Goal: Information Seeking & Learning: Learn about a topic

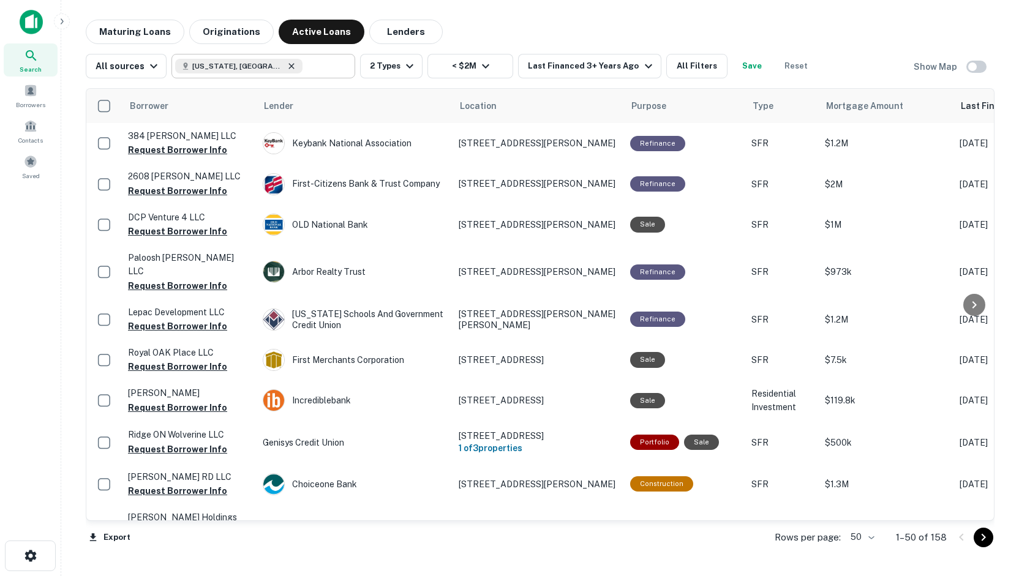
click at [287, 69] on icon at bounding box center [292, 66] width 10 height 10
type input "**********"
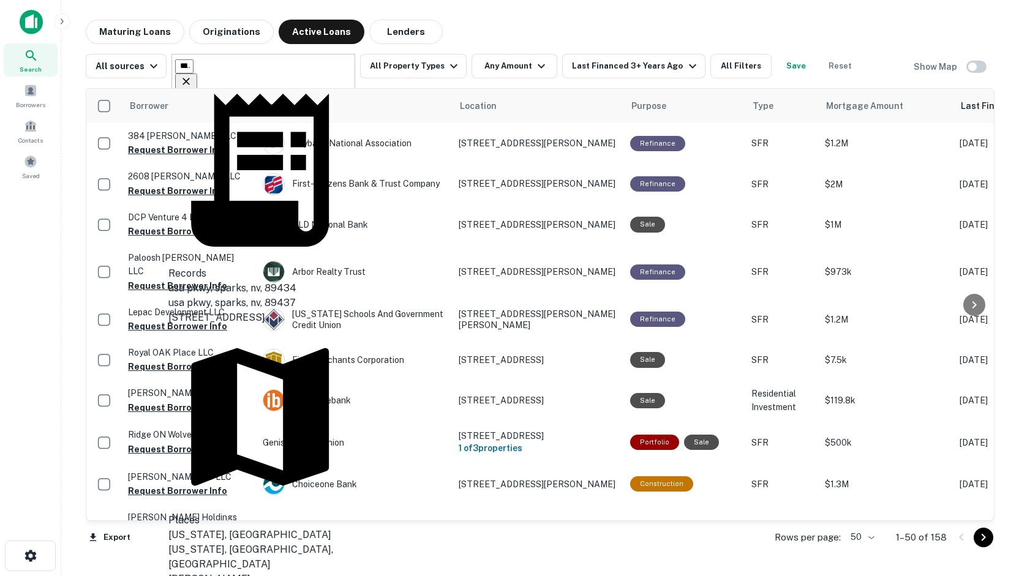
click at [192, 75] on icon "Clear" at bounding box center [186, 81] width 12 height 12
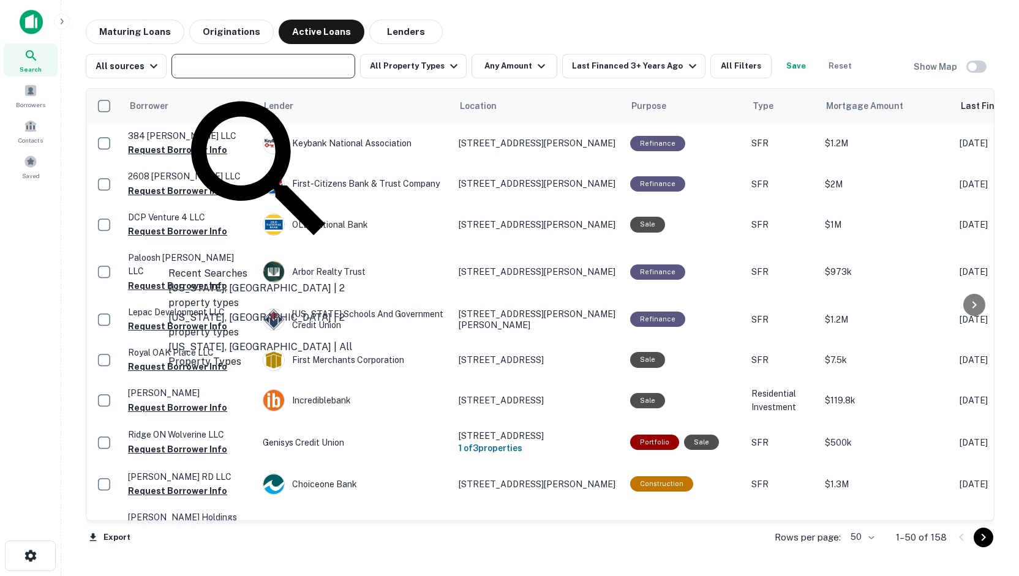
click at [598, 15] on main "Maturing Loans Originations Active Loans Lenders All sources ​ All Property Typ…" at bounding box center [540, 288] width 958 height 576
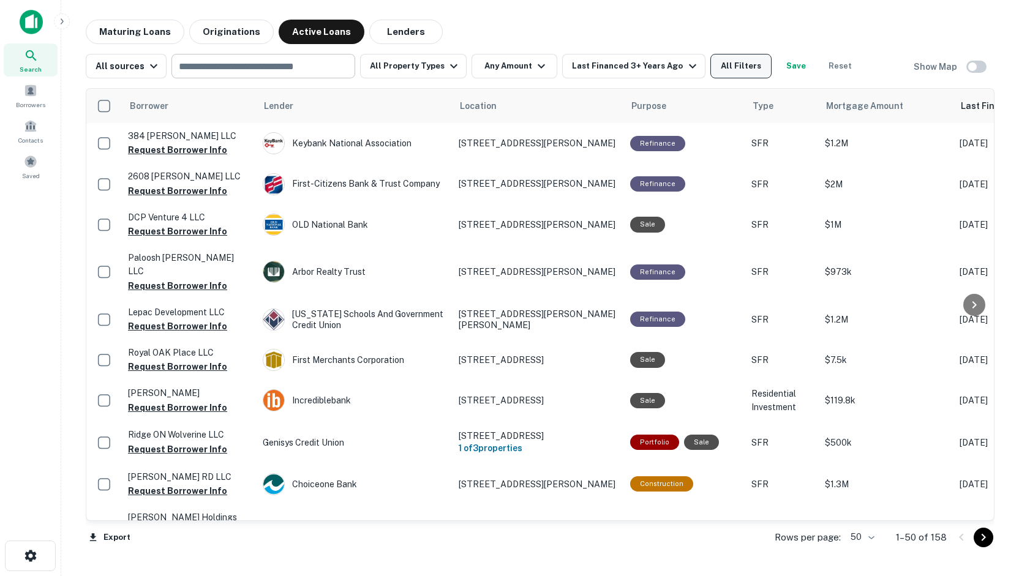
click at [727, 64] on button "All Filters" at bounding box center [741, 66] width 61 height 25
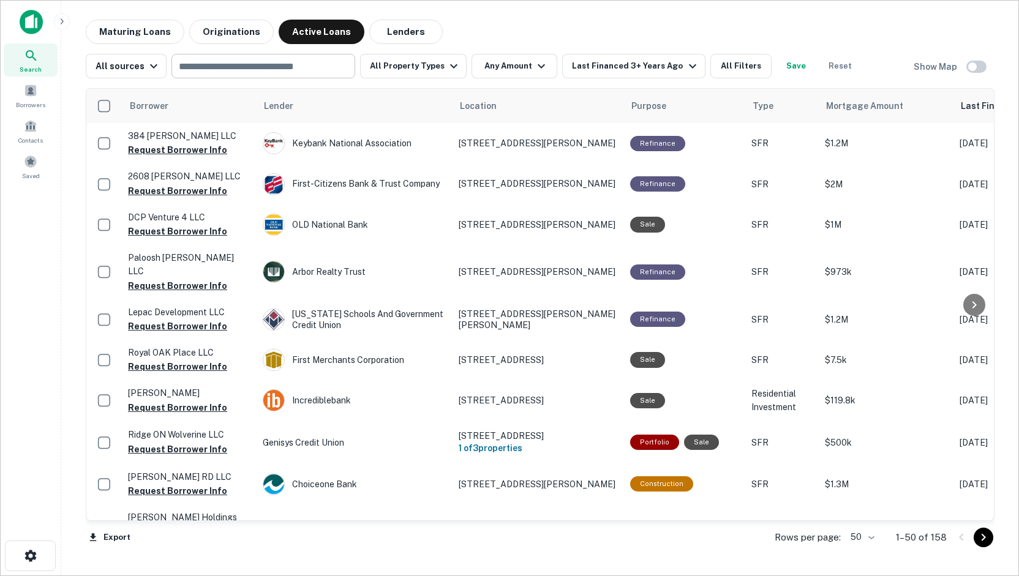
type input "**********"
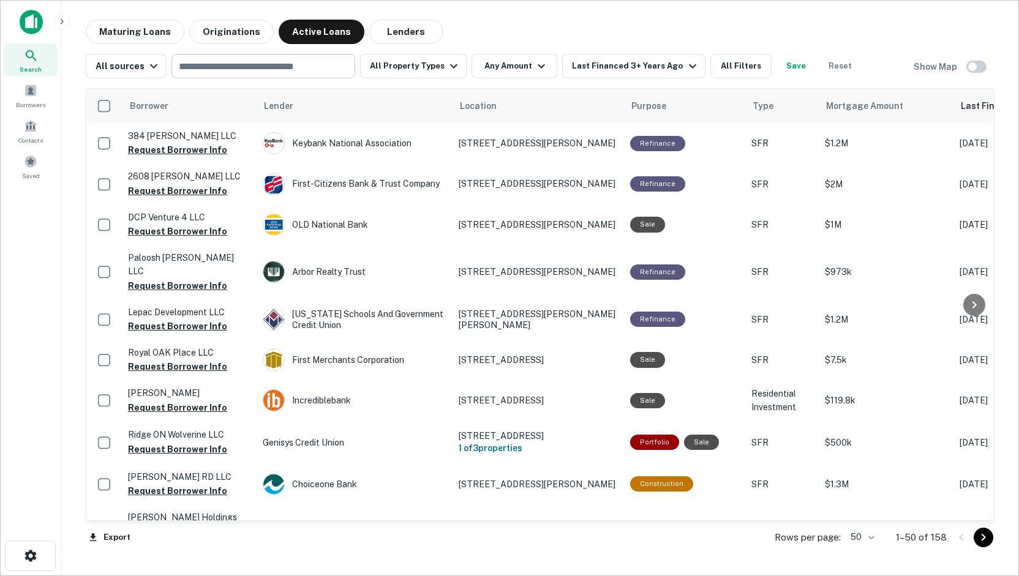
click at [853, 101] on span "Mortgage Amount" at bounding box center [889, 106] width 93 height 15
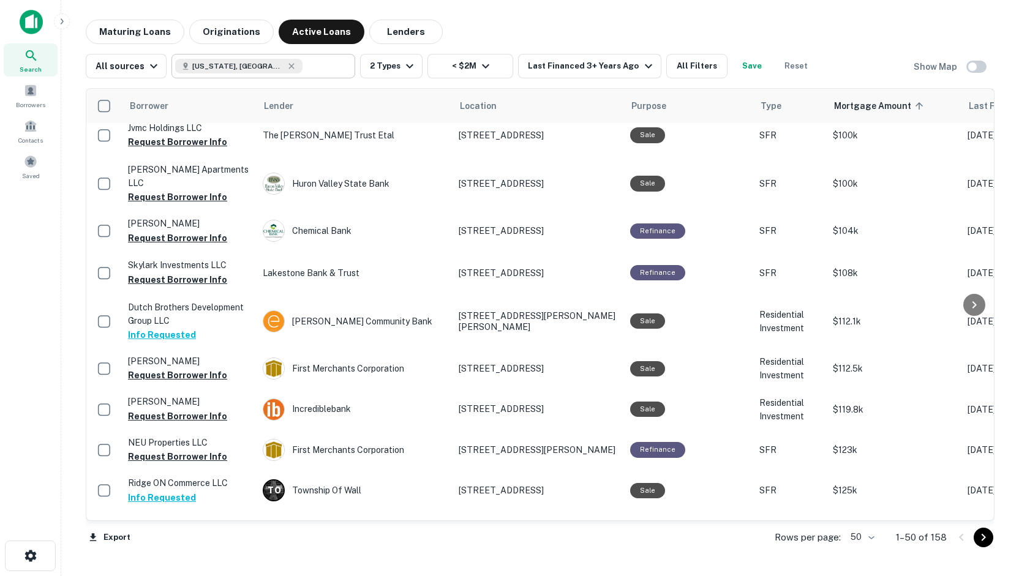
scroll to position [1225, 0]
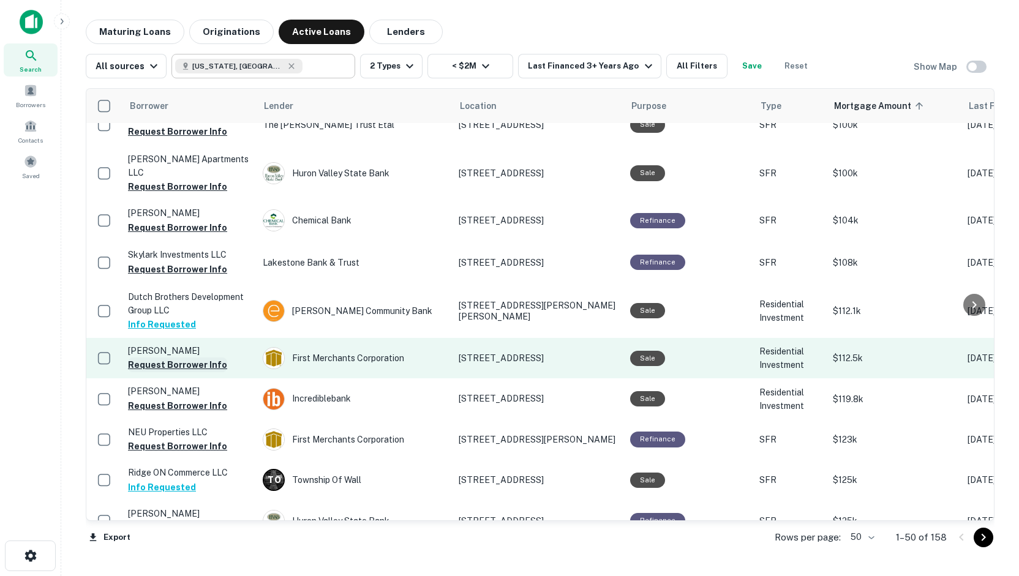
click at [178, 358] on button "Request Borrower Info" at bounding box center [177, 365] width 99 height 15
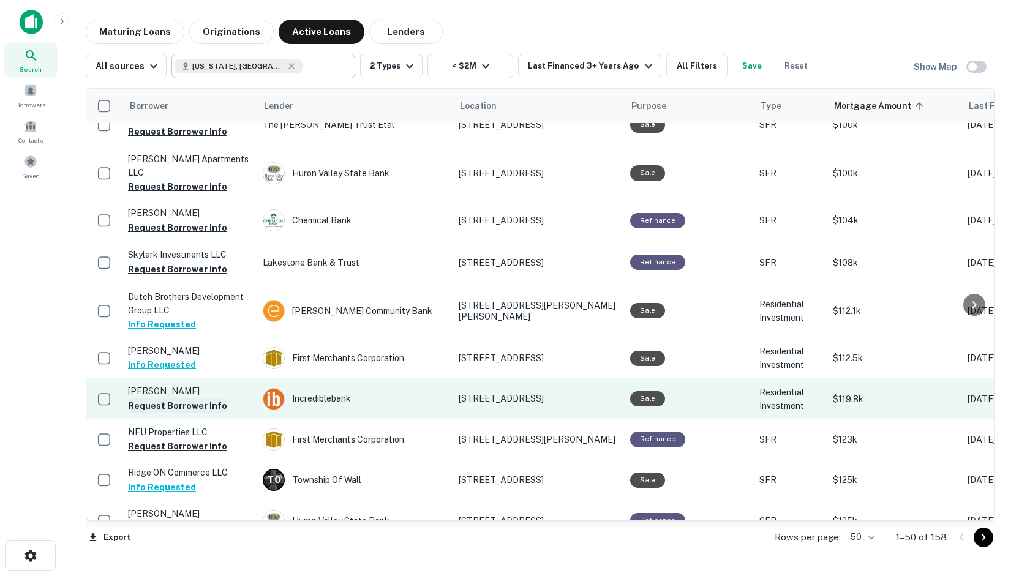
click at [158, 399] on button "Request Borrower Info" at bounding box center [177, 406] width 99 height 15
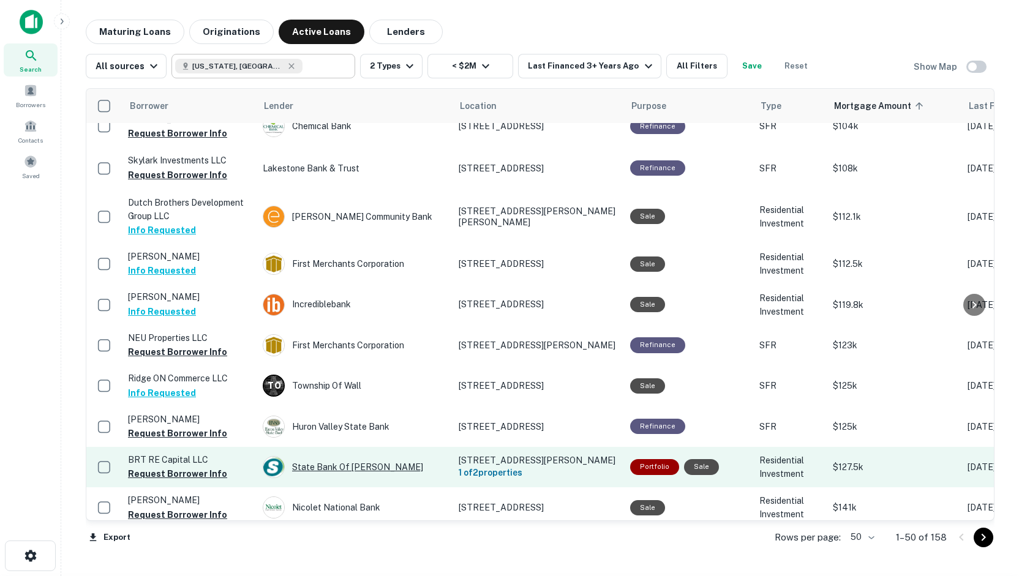
scroll to position [1388, 0]
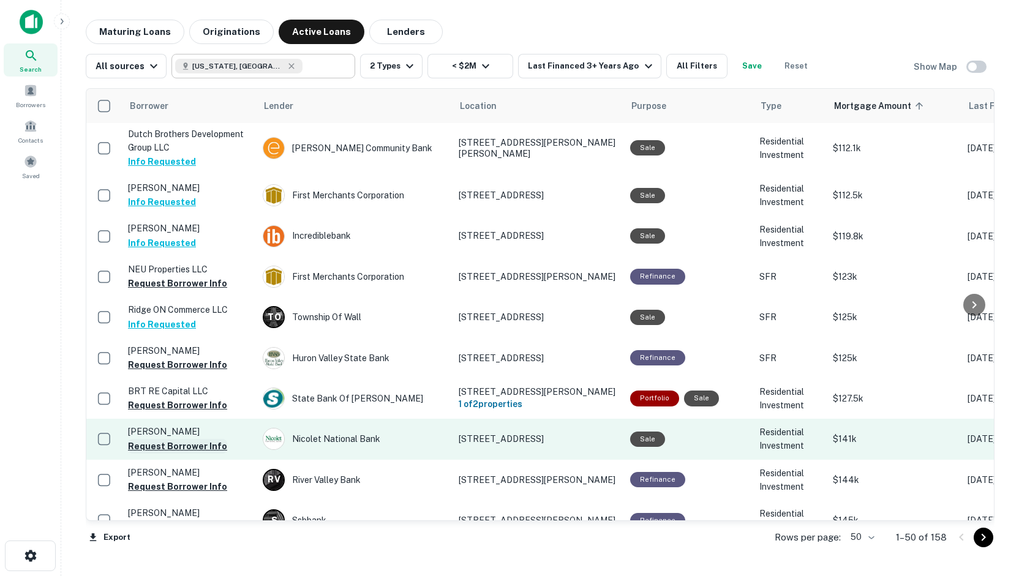
click at [183, 439] on button "Request Borrower Info" at bounding box center [177, 446] width 99 height 15
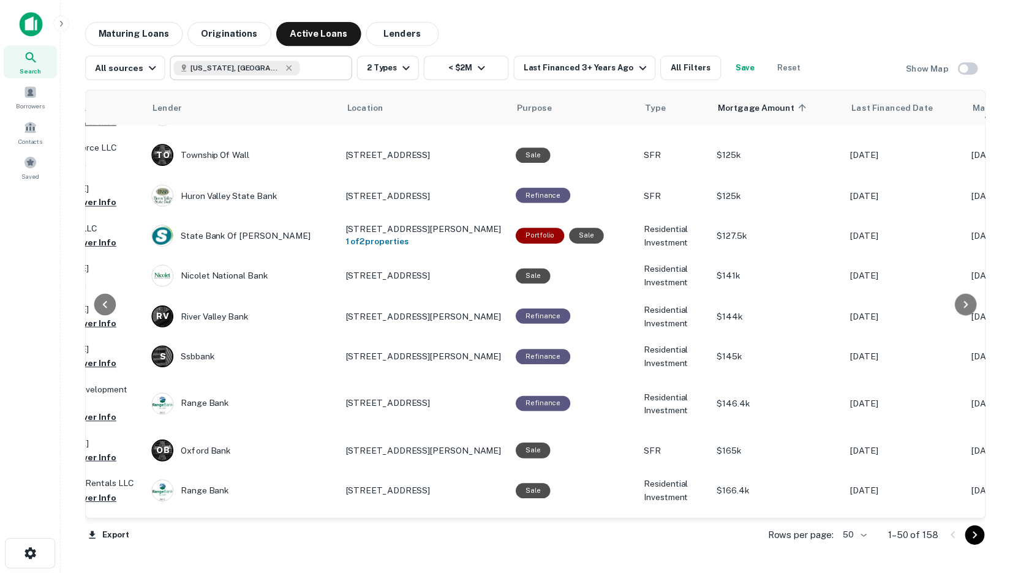
scroll to position [1552, 107]
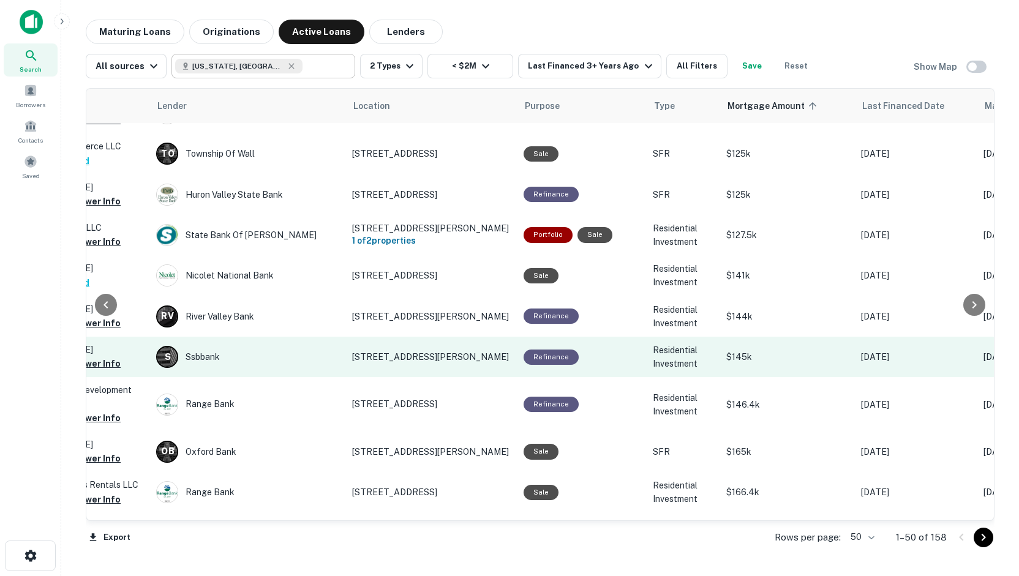
click at [399, 337] on td "[STREET_ADDRESS][PERSON_NAME]" at bounding box center [432, 357] width 172 height 40
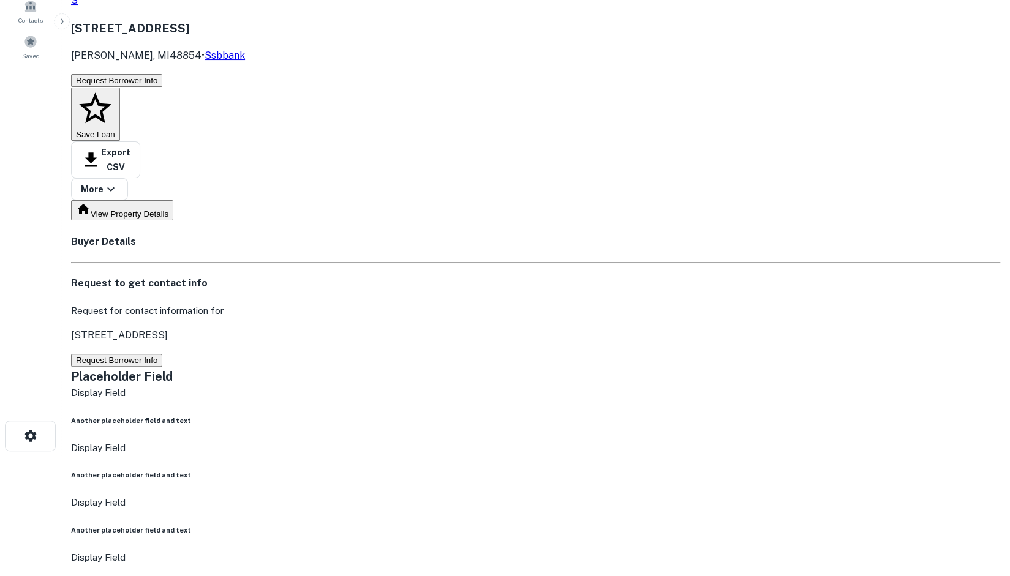
scroll to position [163, 0]
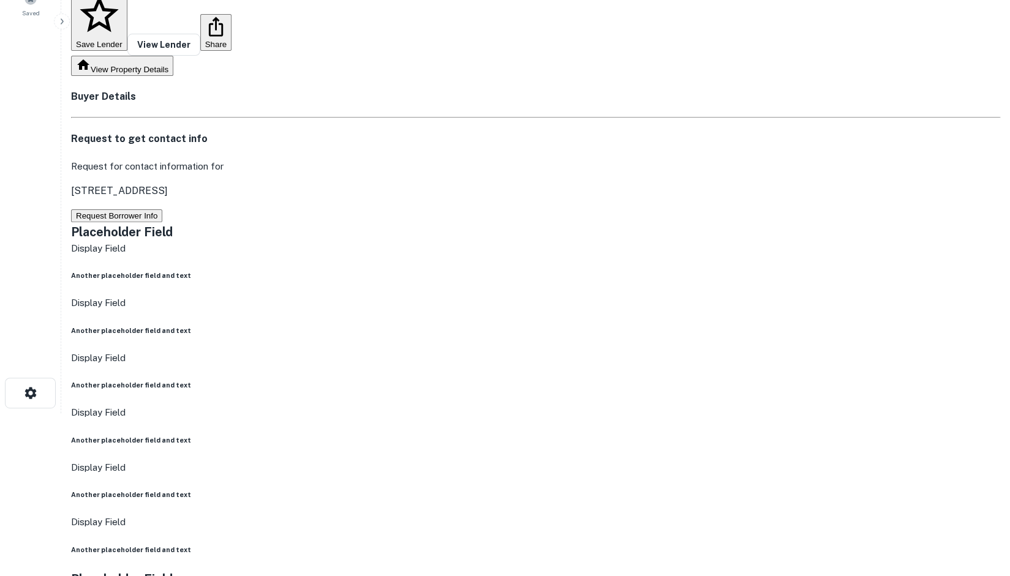
drag, startPoint x: 968, startPoint y: 445, endPoint x: 758, endPoint y: 307, distance: 251.1
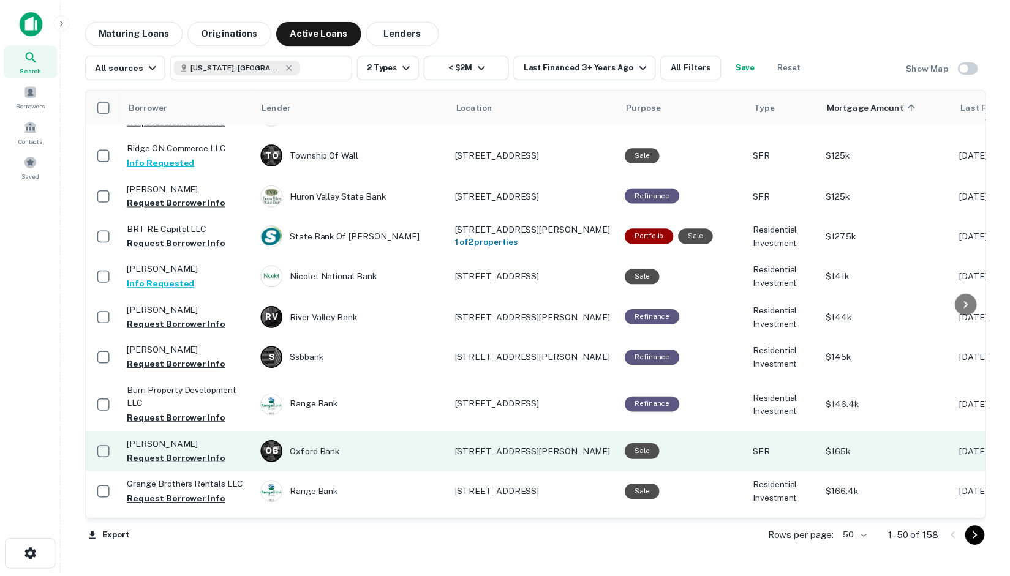
scroll to position [1552, 0]
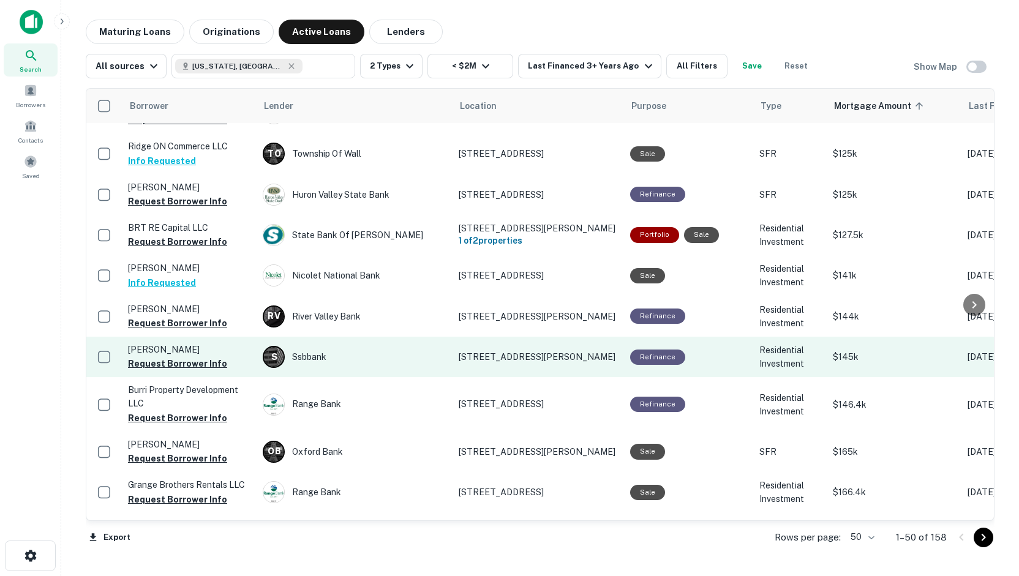
click at [490, 352] on p "[STREET_ADDRESS][PERSON_NAME]" at bounding box center [538, 357] width 159 height 11
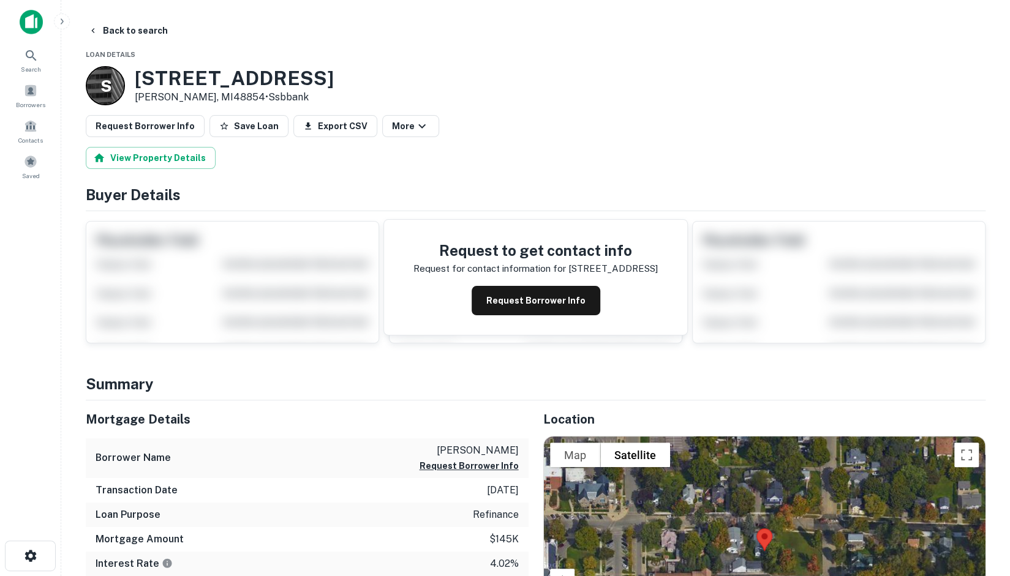
scroll to position [245, 0]
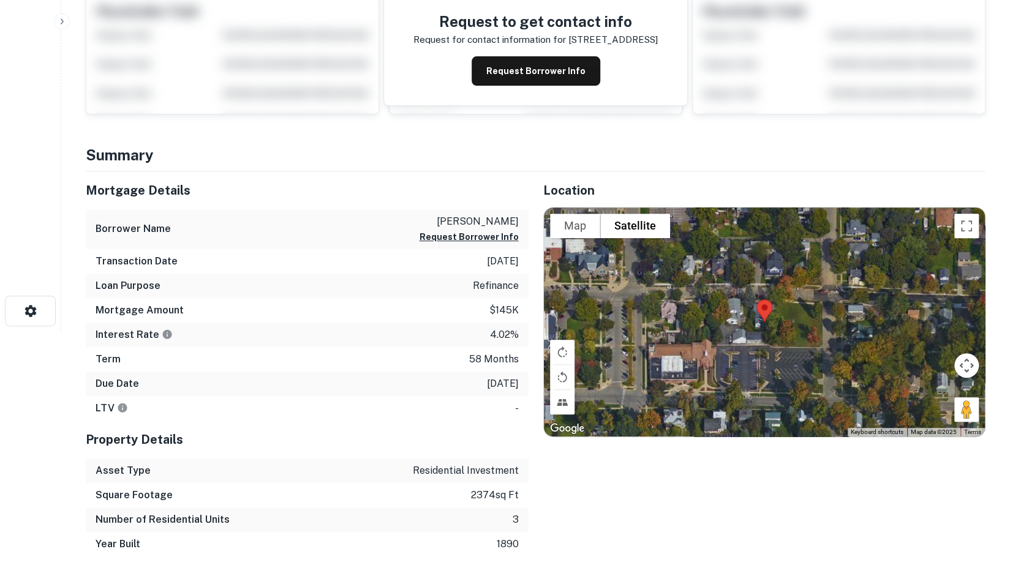
drag, startPoint x: 902, startPoint y: 289, endPoint x: 894, endPoint y: 338, distance: 49.6
click at [782, 244] on div "Map Terrain Satellite Labels Keyboard shortcuts Map Data Map data ©2025 Map dat…" at bounding box center [765, 322] width 442 height 229
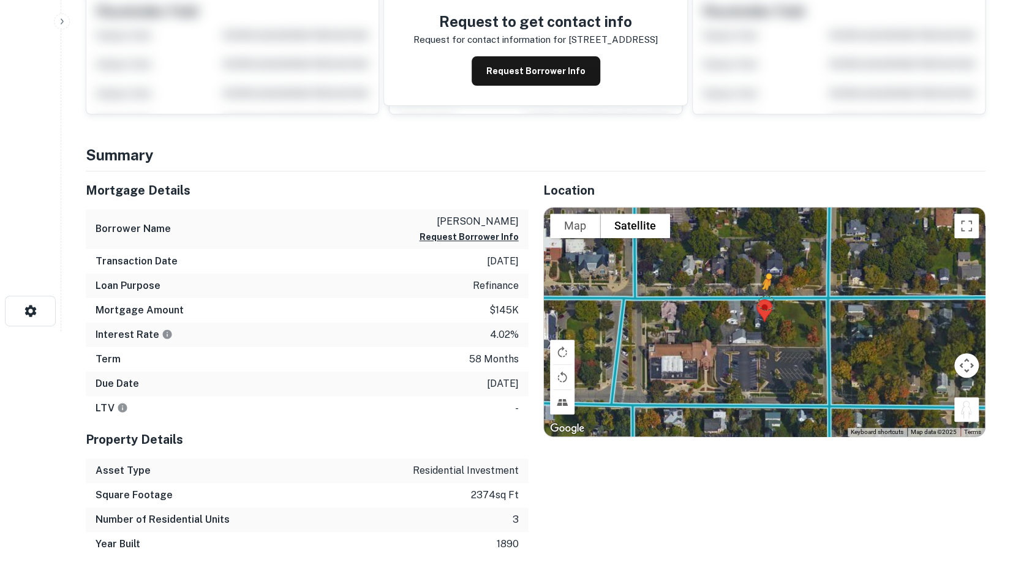
drag, startPoint x: 964, startPoint y: 349, endPoint x: 761, endPoint y: 241, distance: 229.6
click at [761, 241] on div "To activate drag with keyboard, press Alt + Enter. Once in keyboard drag state,…" at bounding box center [765, 322] width 442 height 229
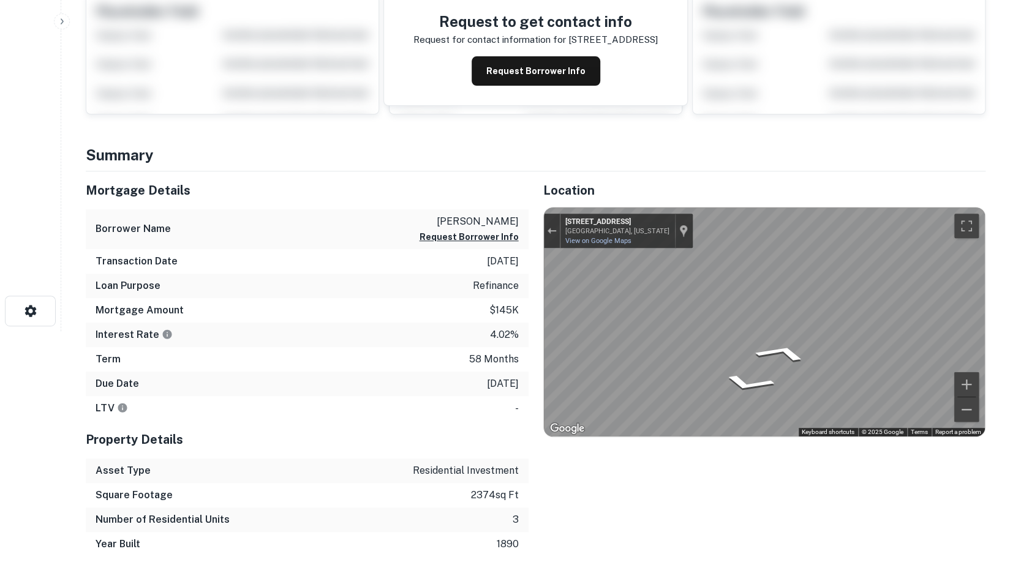
scroll to position [0, 0]
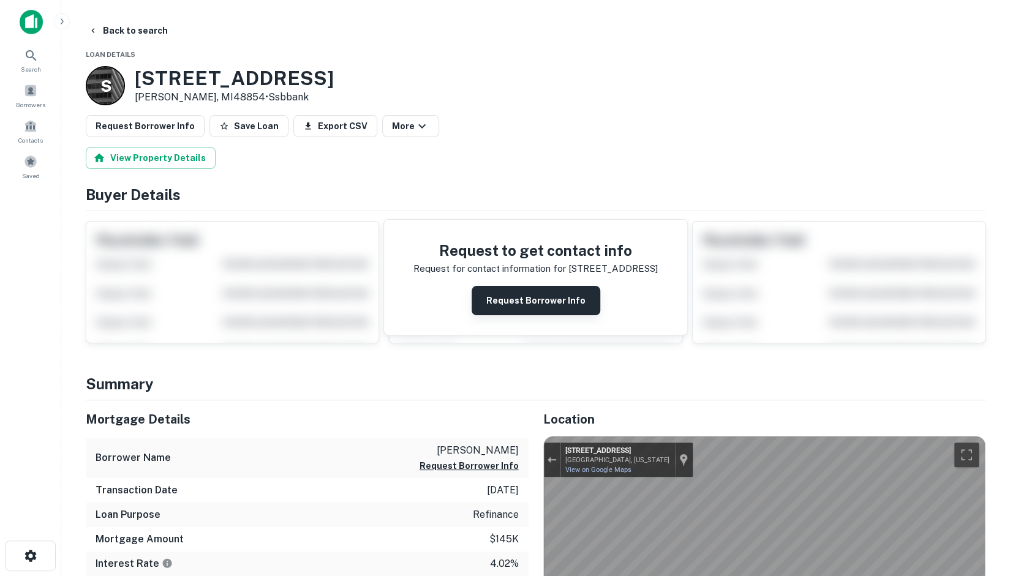
click at [561, 304] on button "Request Borrower Info" at bounding box center [536, 300] width 129 height 29
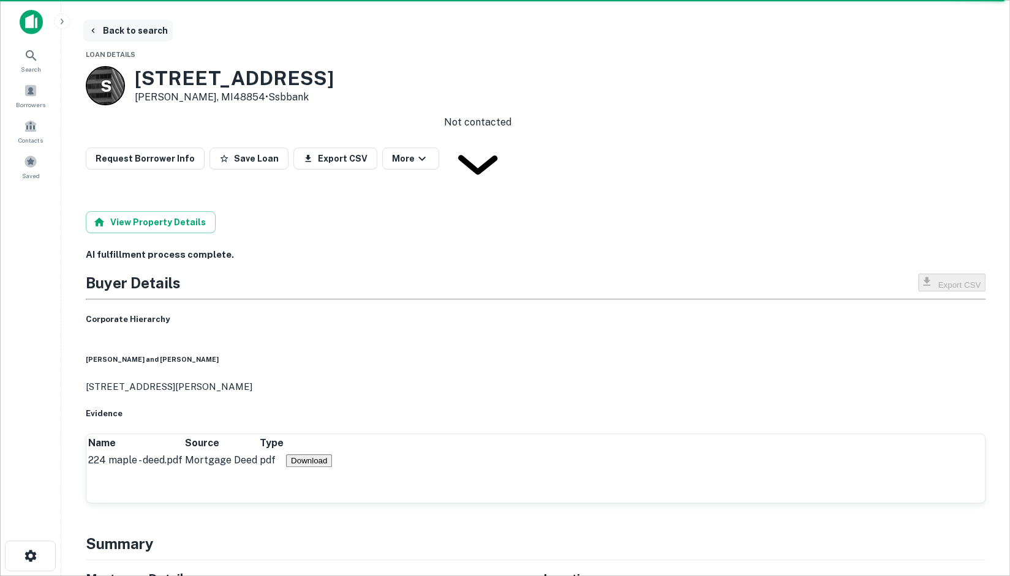
click at [122, 28] on button "Back to search" at bounding box center [127, 31] width 89 height 22
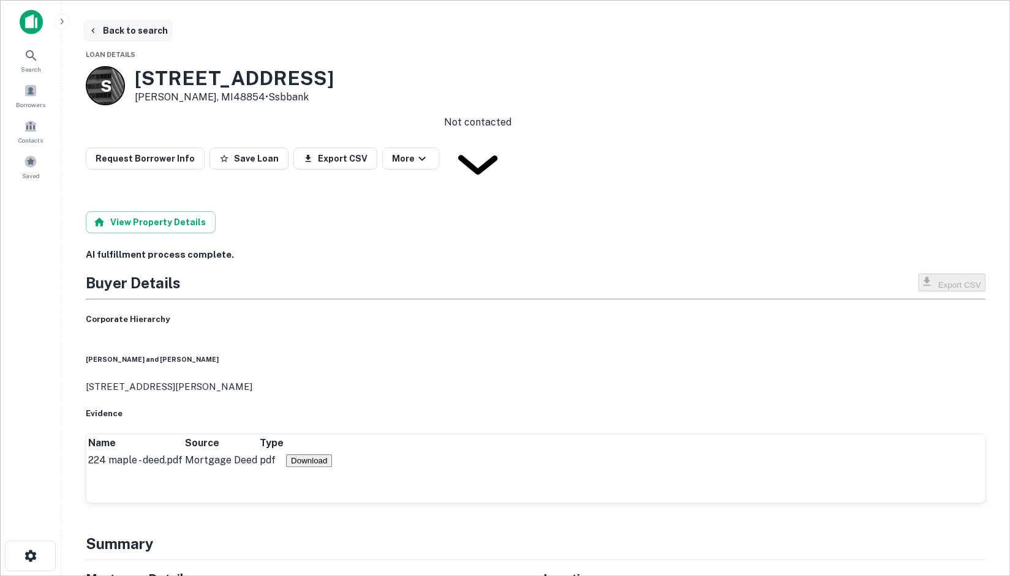
click at [107, 26] on button "Back to search" at bounding box center [127, 31] width 89 height 22
click at [119, 29] on button "Back to search" at bounding box center [127, 31] width 89 height 22
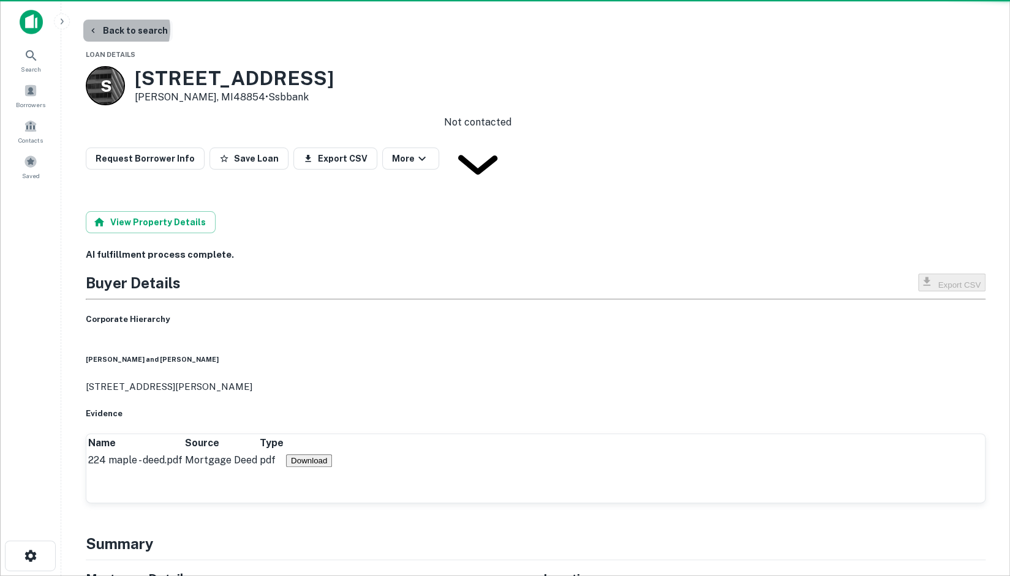
click at [119, 29] on button "Back to search" at bounding box center [127, 31] width 89 height 22
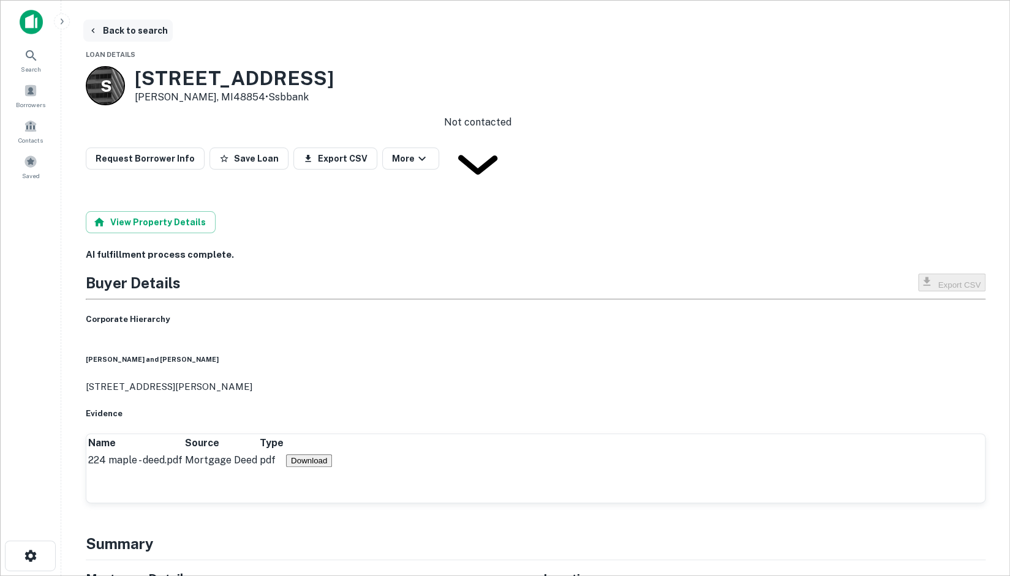
click at [119, 29] on button "Back to search" at bounding box center [127, 31] width 89 height 22
click at [18, 53] on icon at bounding box center [11, 50] width 15 height 15
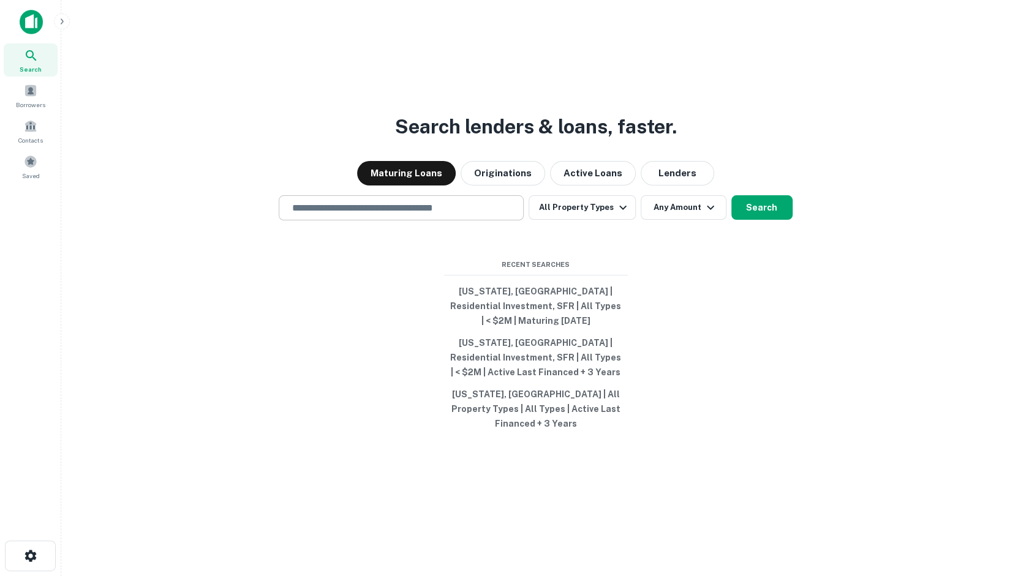
click at [361, 211] on div "​" at bounding box center [401, 207] width 245 height 25
click at [361, 213] on div "​" at bounding box center [401, 207] width 245 height 25
click at [613, 182] on button "Active Loans" at bounding box center [593, 173] width 86 height 25
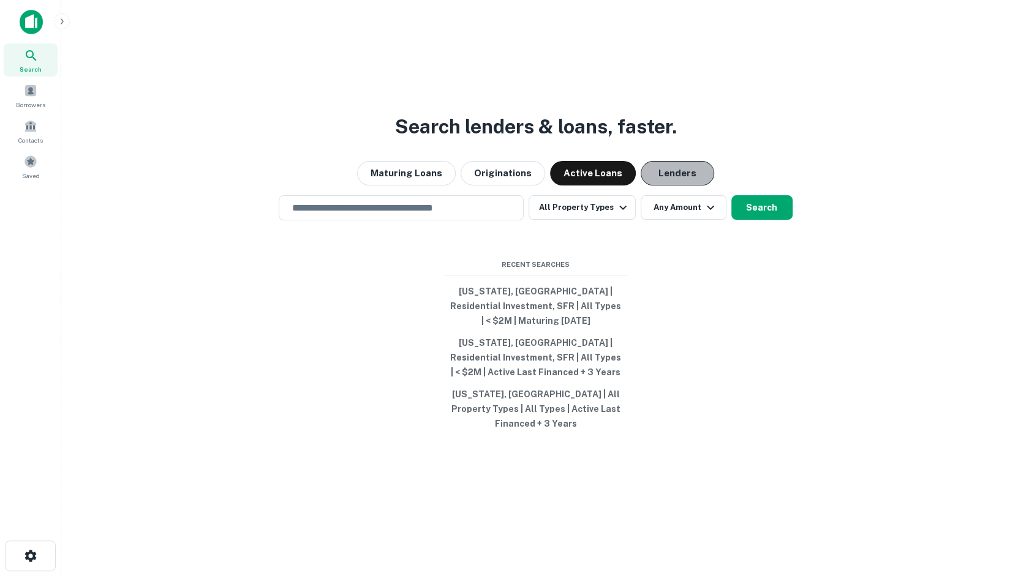
click at [666, 186] on button "Lenders" at bounding box center [678, 173] width 74 height 25
click at [581, 216] on button "All Property Types" at bounding box center [582, 207] width 107 height 25
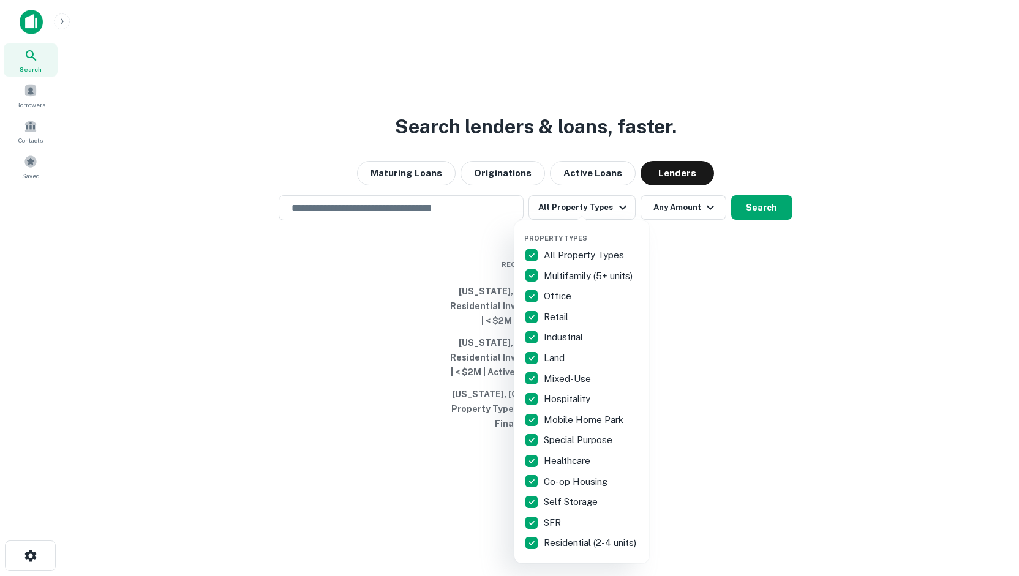
click at [597, 249] on p "All Property Types" at bounding box center [585, 255] width 83 height 15
click at [554, 521] on p "SFR" at bounding box center [554, 523] width 20 height 15
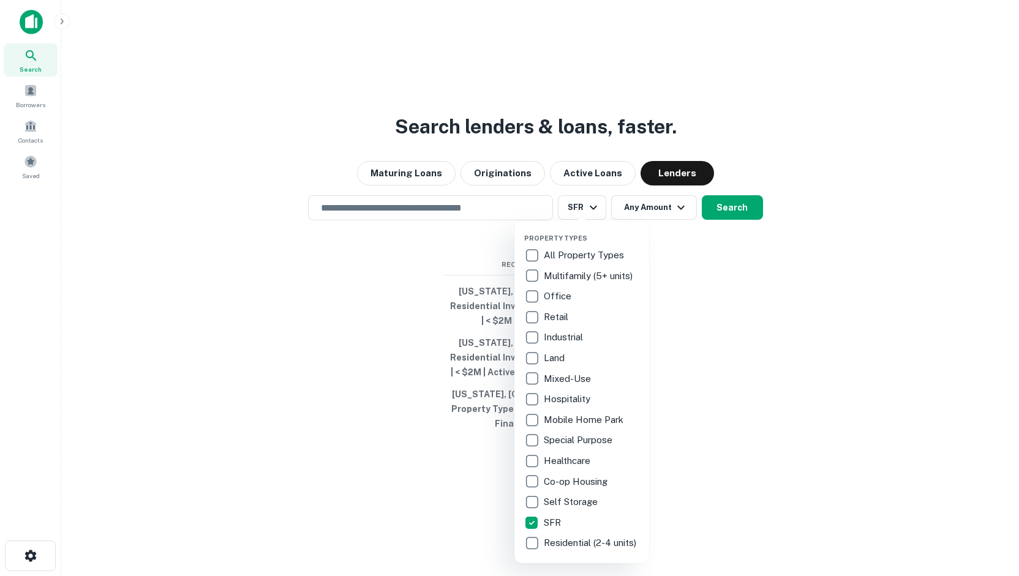
click at [563, 544] on p "Residential (2-4 units)" at bounding box center [591, 543] width 95 height 15
click at [733, 215] on div at bounding box center [509, 288] width 1019 height 576
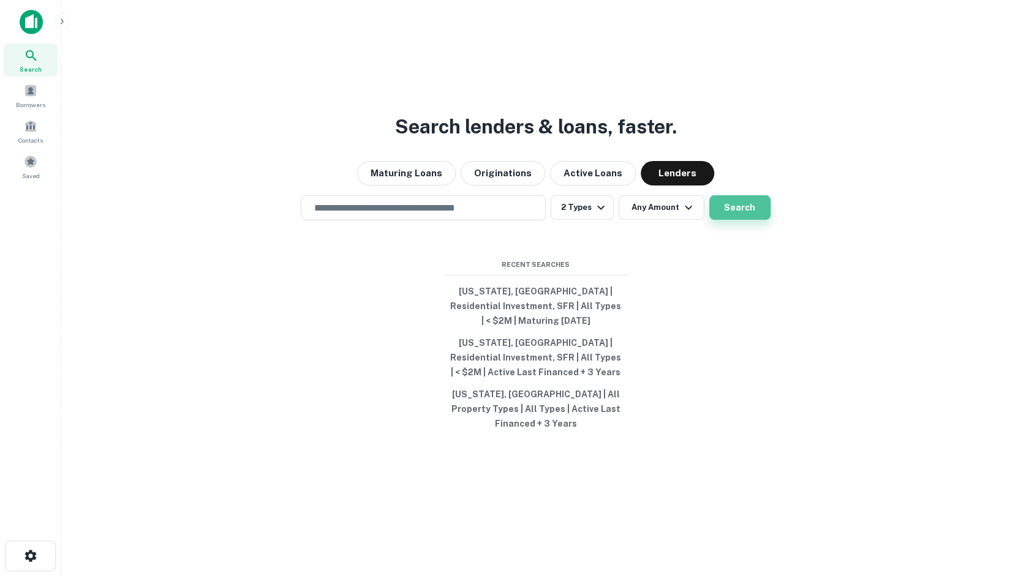
click at [735, 220] on button "Search" at bounding box center [739, 207] width 61 height 25
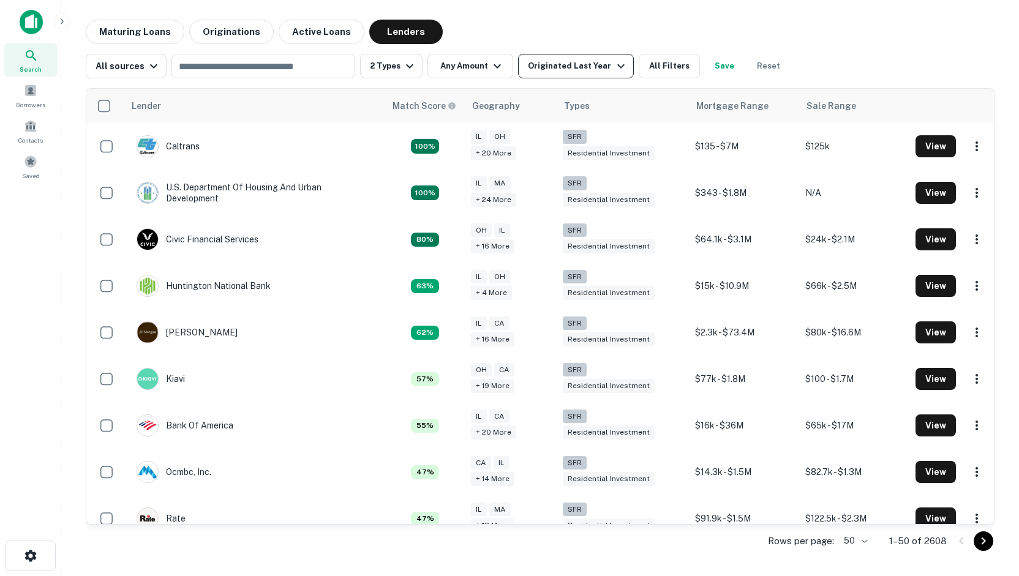
click at [564, 71] on div "Originated Last Year" at bounding box center [578, 66] width 100 height 15
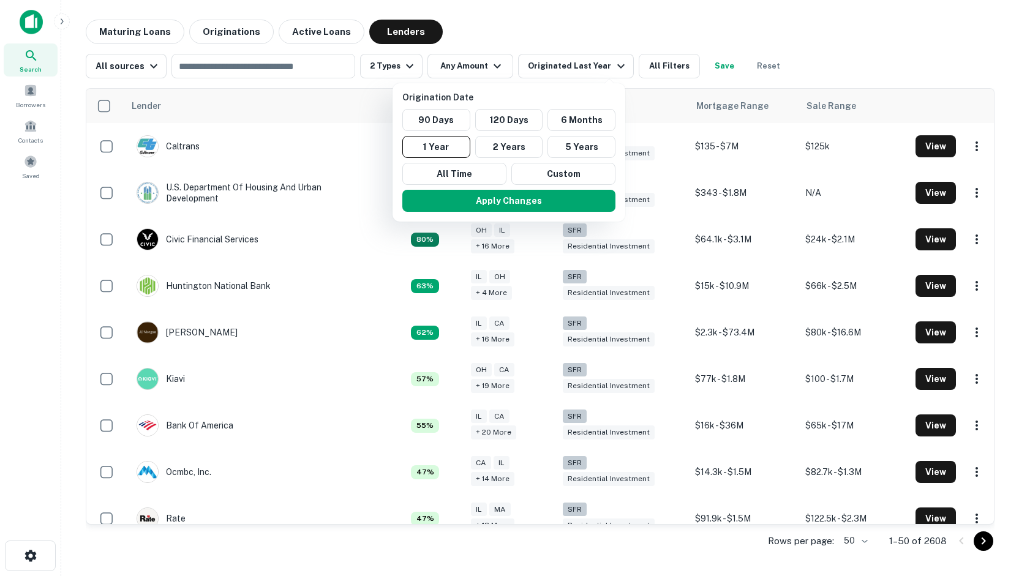
click at [319, 25] on div at bounding box center [509, 288] width 1019 height 576
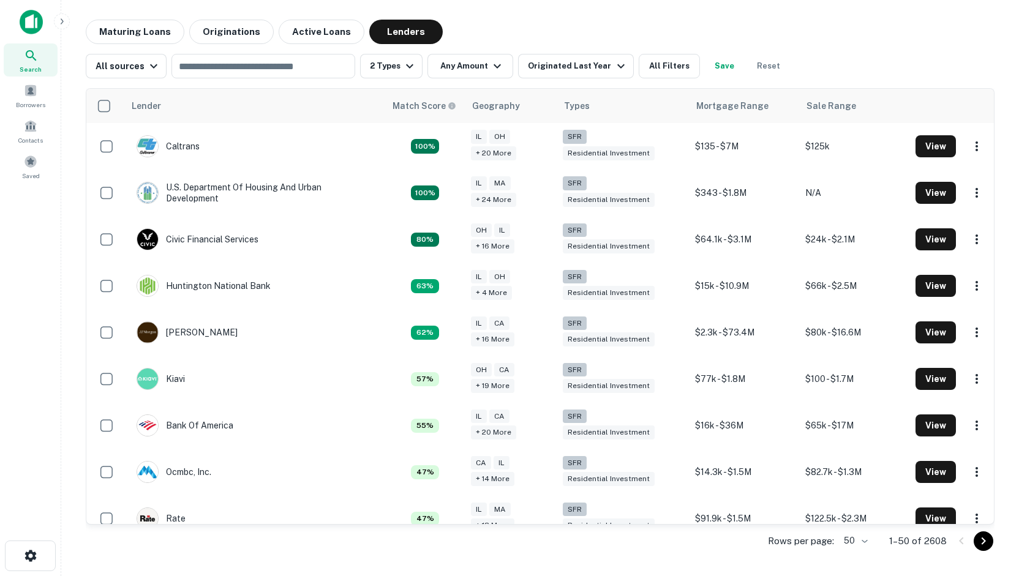
click at [316, 29] on button "Active Loans" at bounding box center [322, 32] width 86 height 25
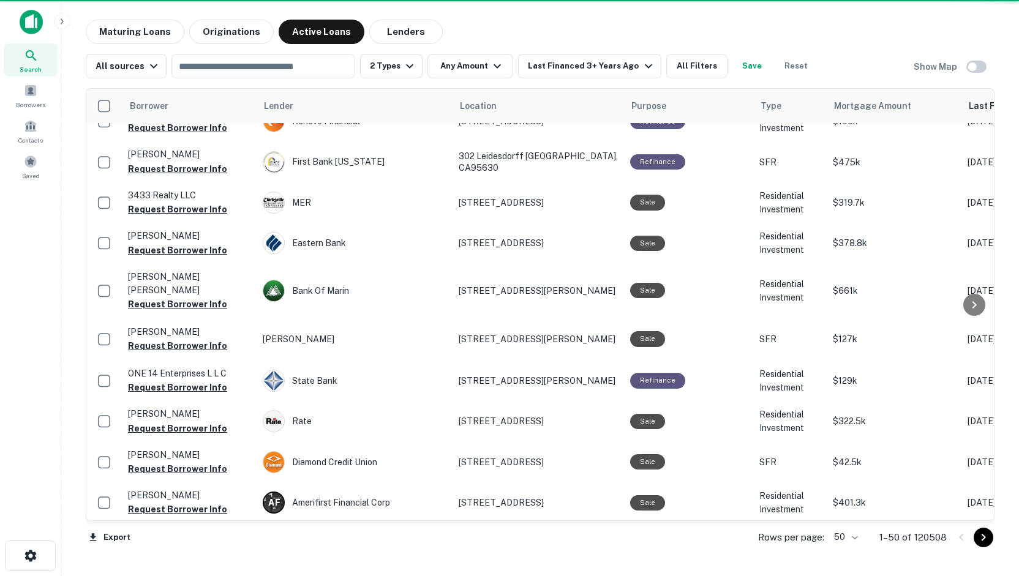
scroll to position [1552, 0]
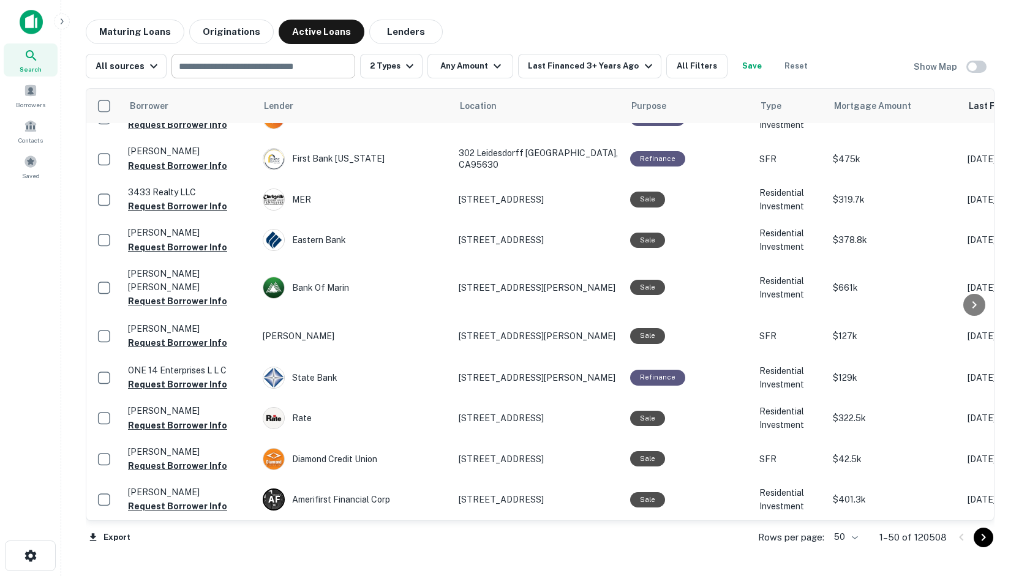
click at [306, 78] on div "​" at bounding box center [264, 66] width 184 height 25
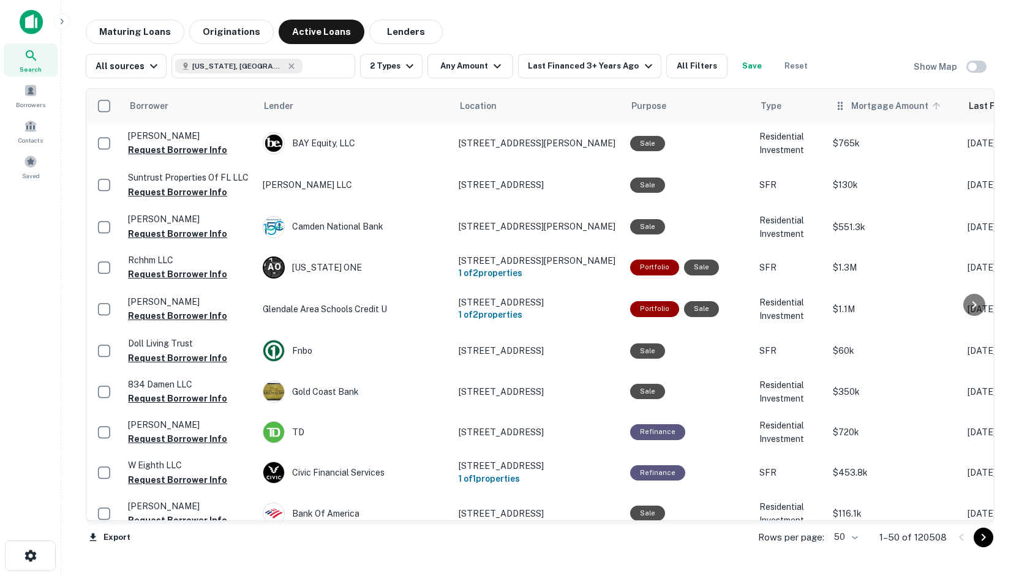
click at [867, 107] on span "Mortgage Amount" at bounding box center [897, 106] width 93 height 15
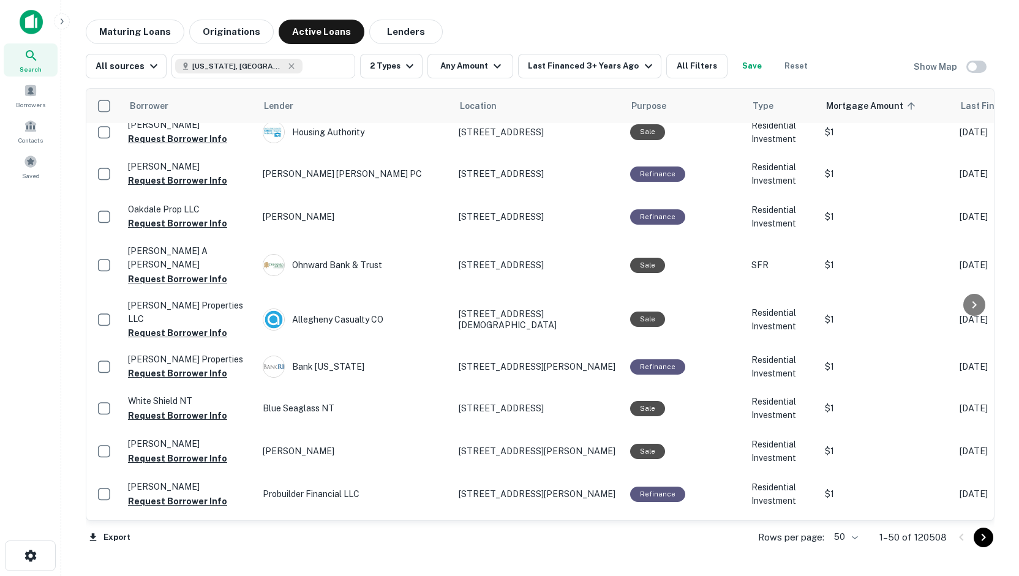
scroll to position [1694, 0]
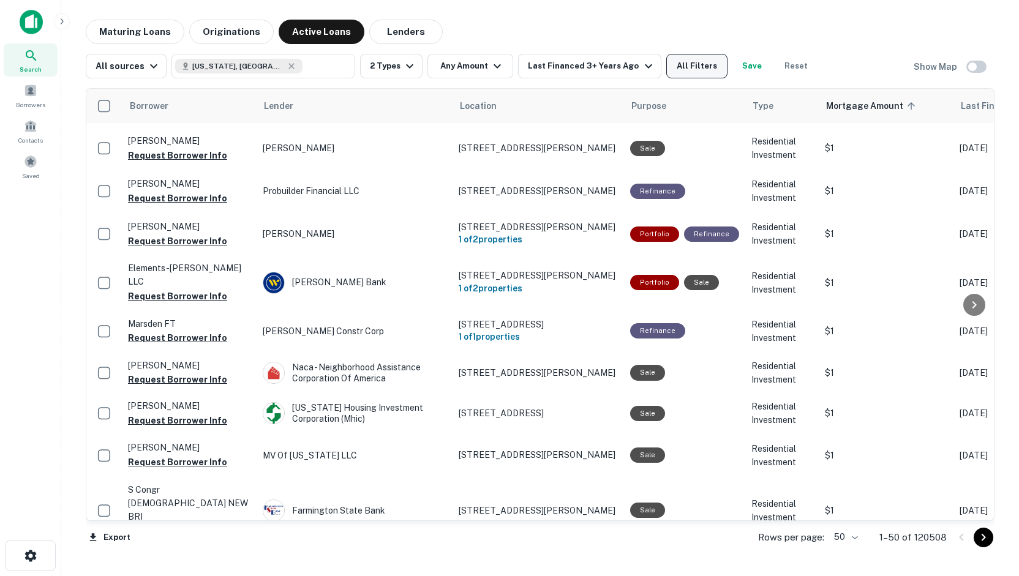
click at [692, 59] on button "All Filters" at bounding box center [696, 66] width 61 height 25
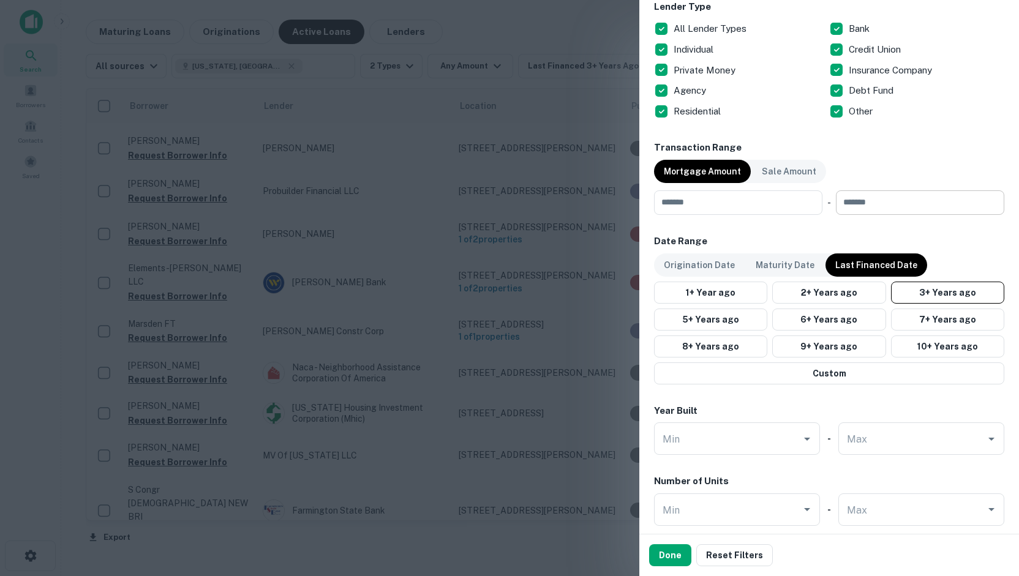
scroll to position [490, 0]
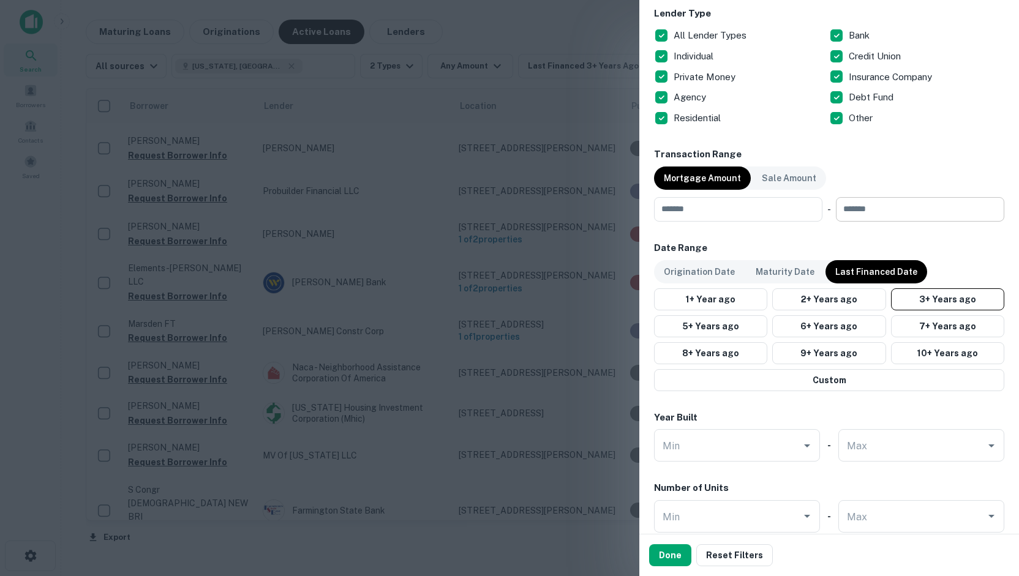
click at [869, 203] on input "number" at bounding box center [916, 209] width 160 height 25
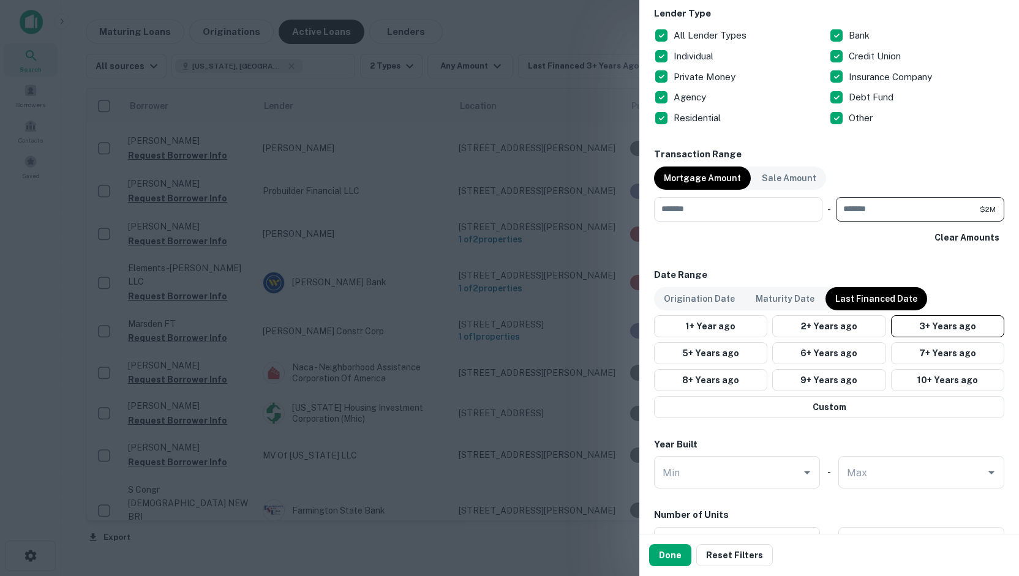
type input "*******"
click at [843, 249] on div "Location [US_STATE], [GEOGRAPHIC_DATA] ​ Lender Name ​ Property Types All Prope…" at bounding box center [829, 151] width 350 height 1122
click at [938, 315] on button "3+ Years ago" at bounding box center [947, 326] width 113 height 22
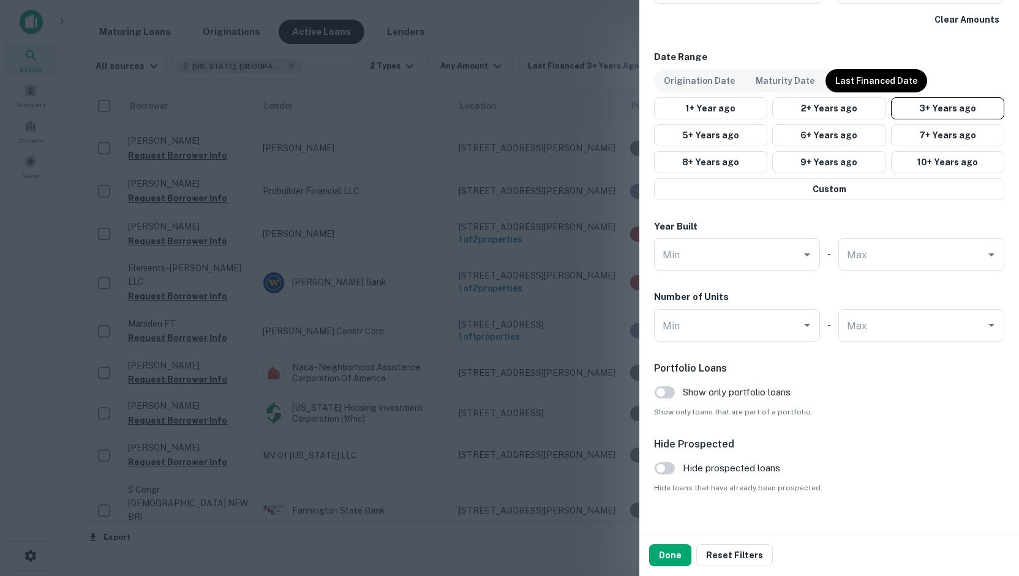
scroll to position [723, 0]
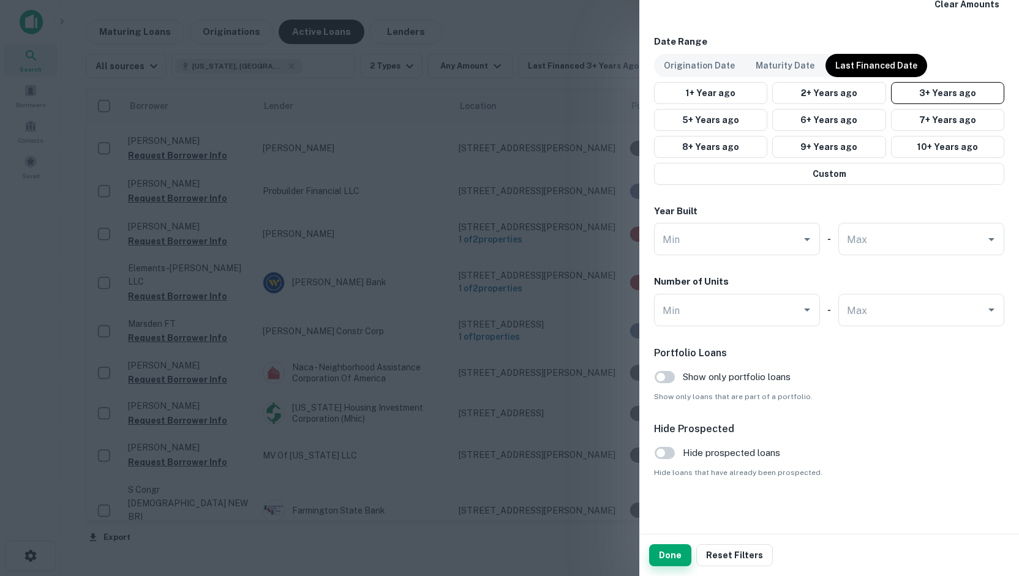
click at [668, 551] on button "Done" at bounding box center [670, 556] width 42 height 22
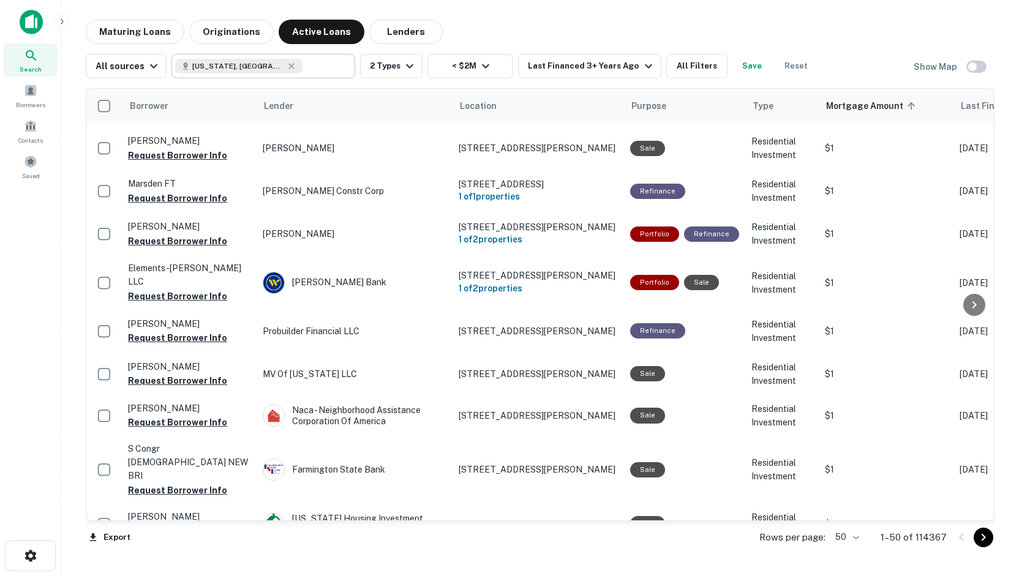
click at [303, 64] on input "text" at bounding box center [326, 66] width 47 height 17
type input "**********"
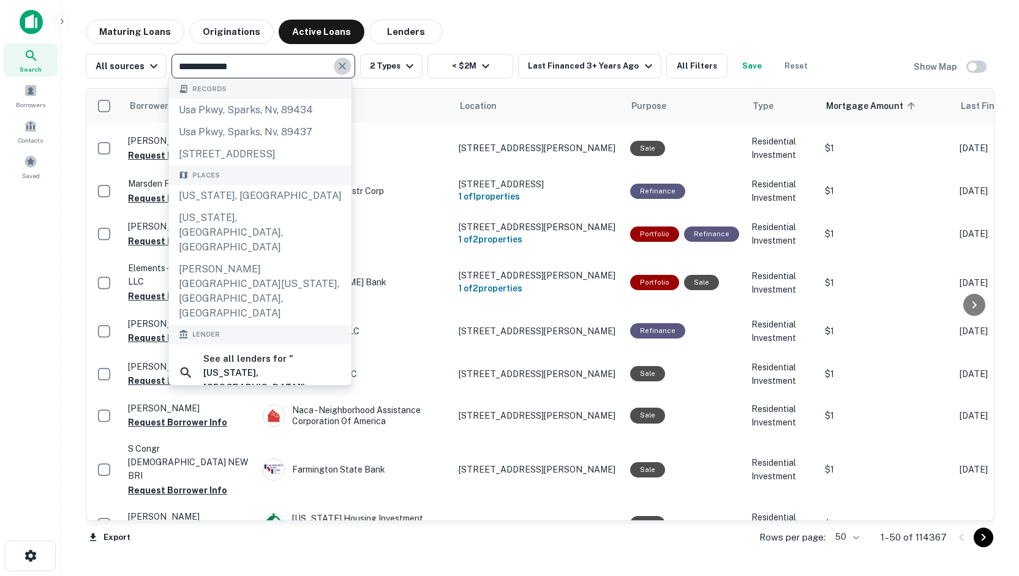
click at [336, 60] on icon "Clear" at bounding box center [342, 66] width 12 height 12
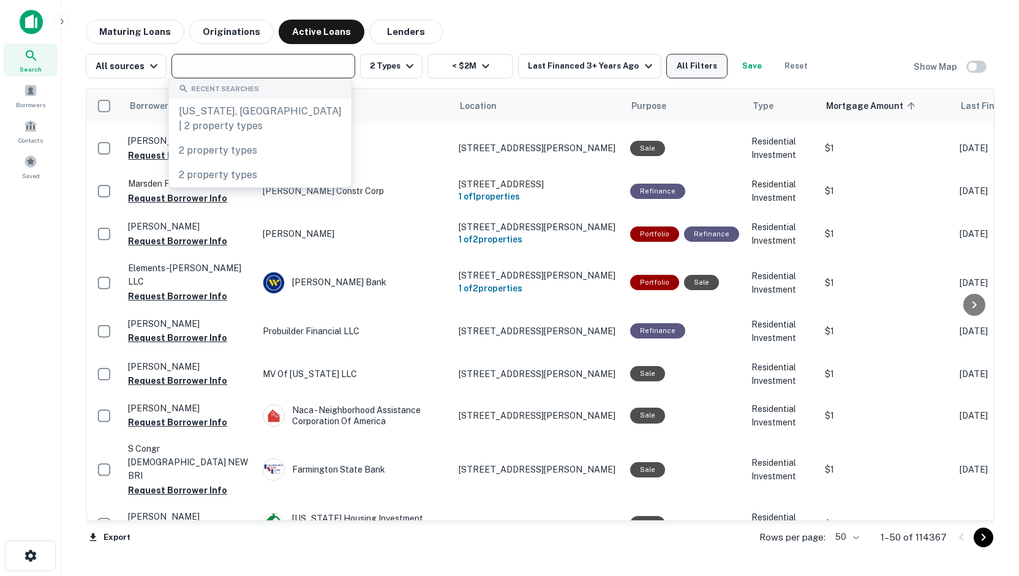
click at [676, 67] on button "All Filters" at bounding box center [696, 66] width 61 height 25
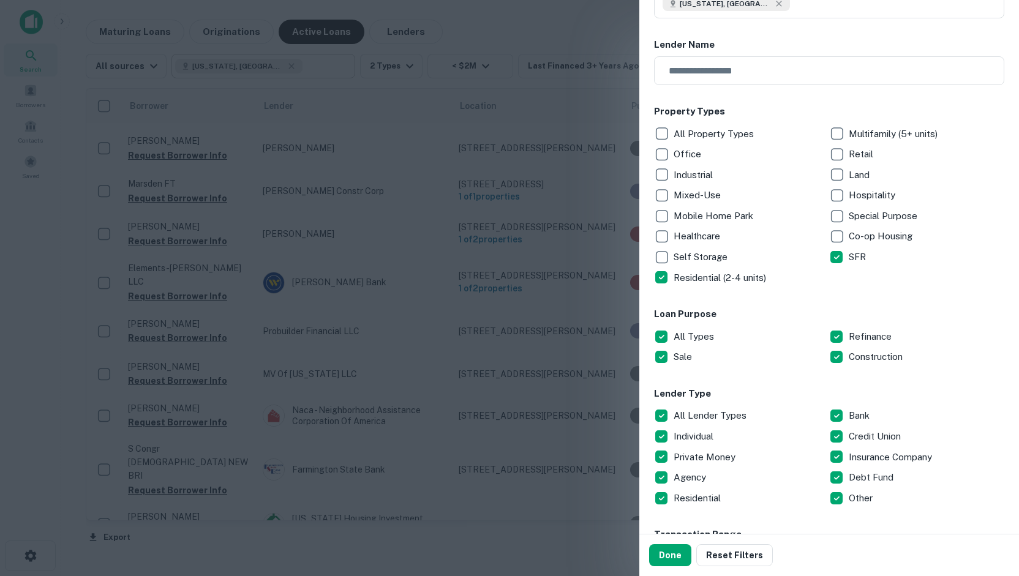
scroll to position [81, 0]
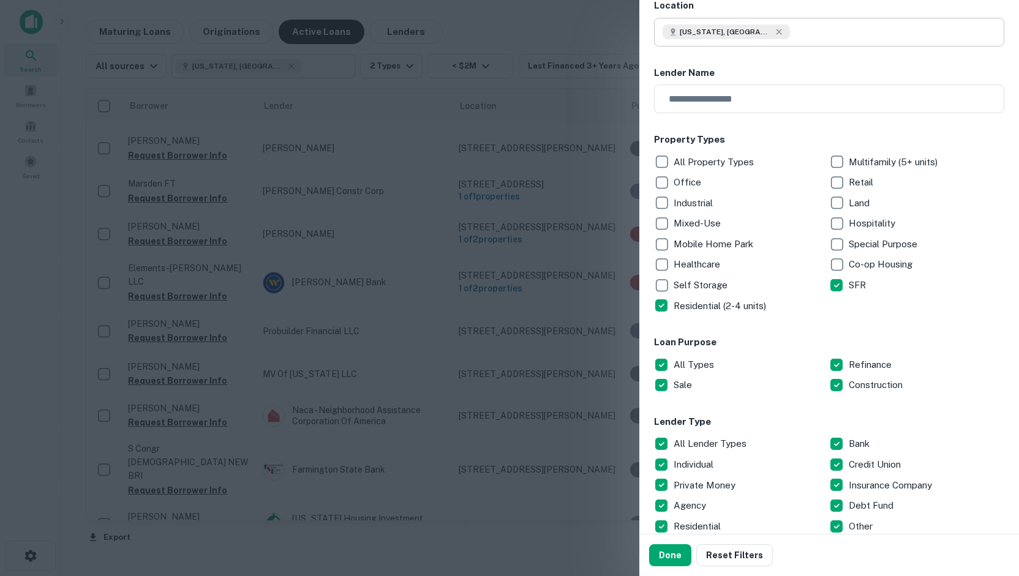
type input "**********"
click at [790, 31] on input "**********" at bounding box center [897, 32] width 214 height 29
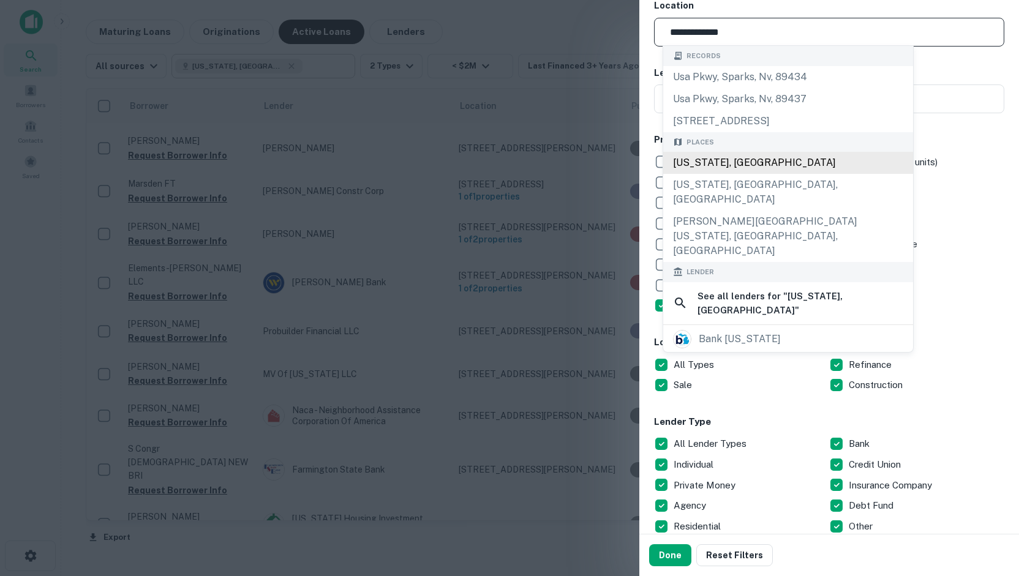
click at [724, 161] on div "[US_STATE], [GEOGRAPHIC_DATA]" at bounding box center [788, 163] width 250 height 22
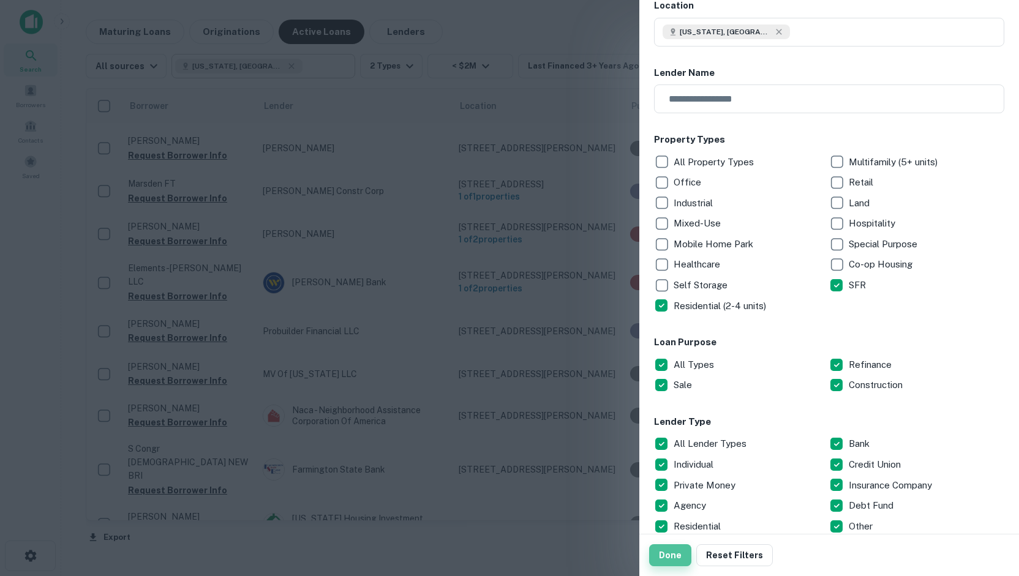
click at [663, 553] on button "Done" at bounding box center [670, 556] width 42 height 22
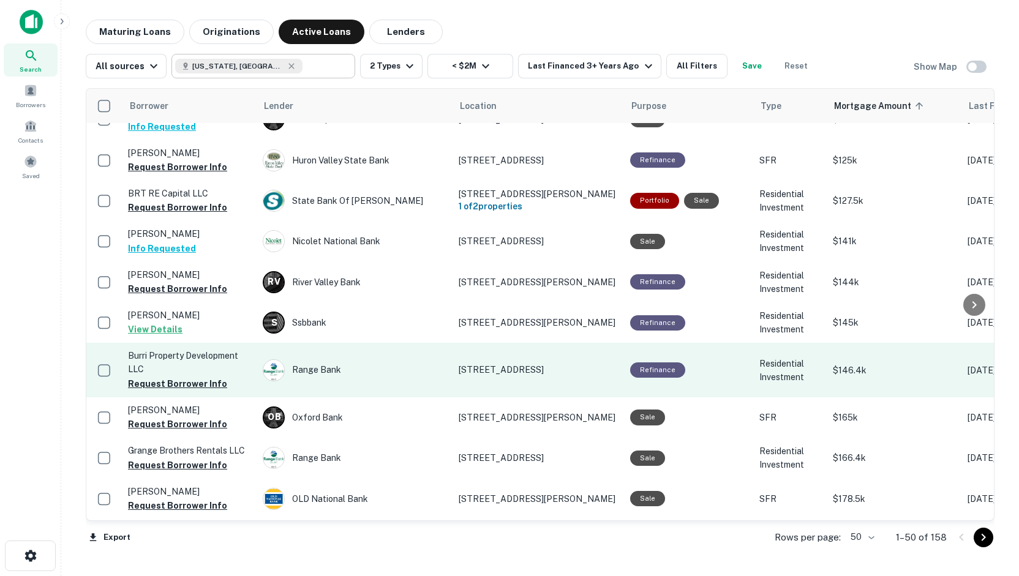
scroll to position [1612, 0]
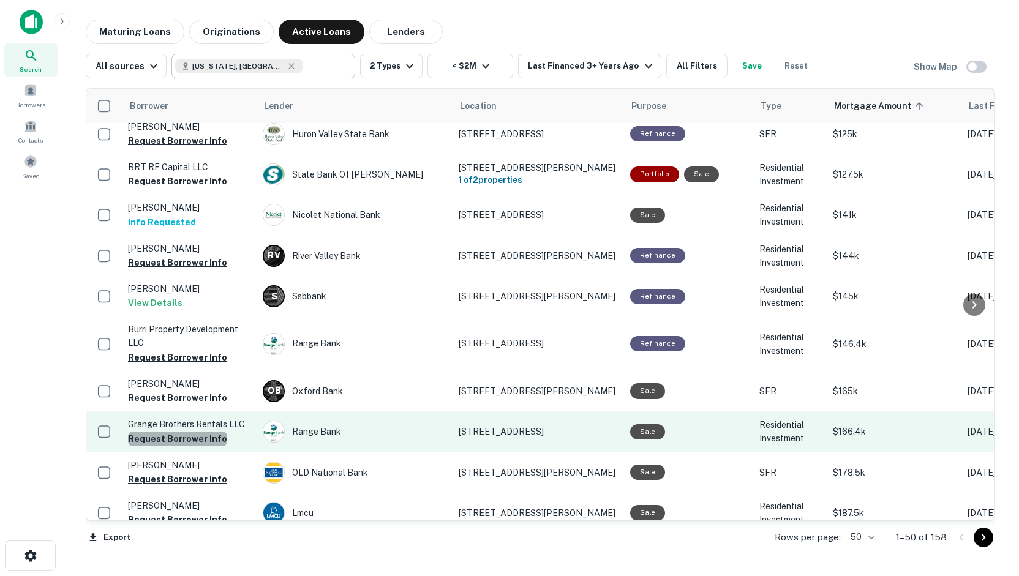
click at [195, 432] on button "Request Borrower Info" at bounding box center [177, 439] width 99 height 15
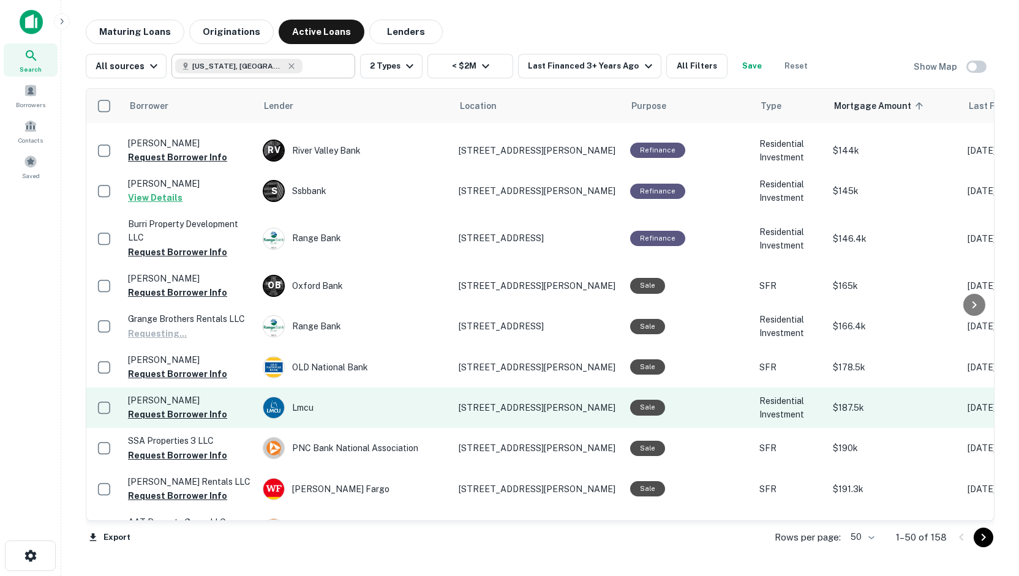
scroll to position [1718, 0]
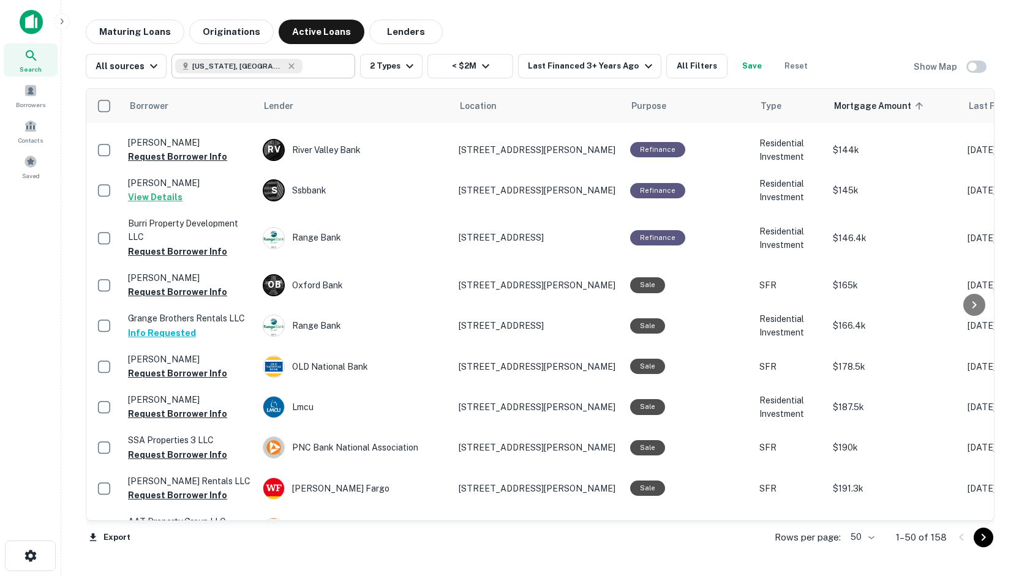
click at [875, 534] on body "Search Borrowers Contacts Saved Maturing Loans Originations Active Loans Lender…" at bounding box center [509, 288] width 1019 height 576
click at [864, 551] on li "100" at bounding box center [863, 551] width 36 height 22
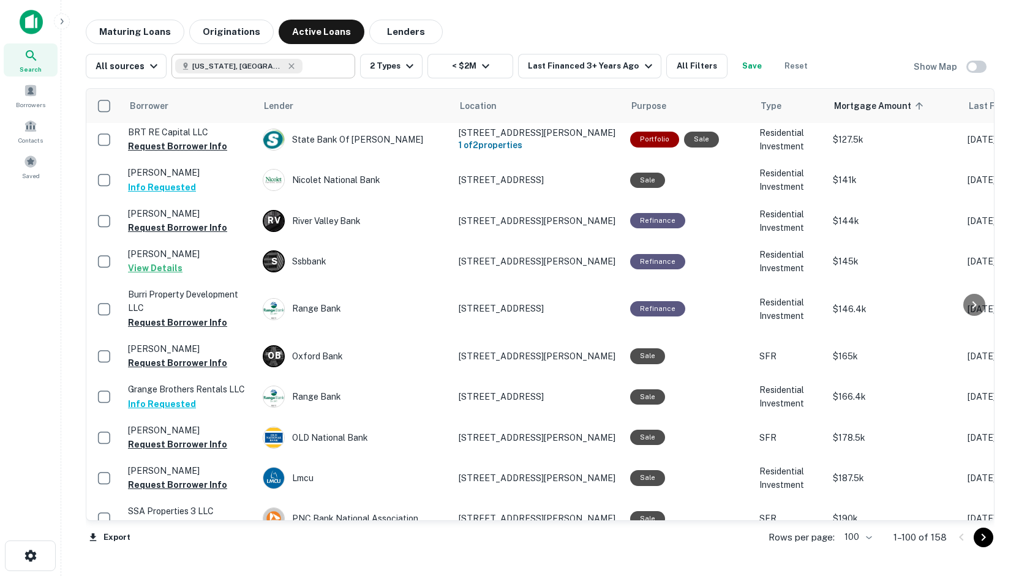
scroll to position [1473, 0]
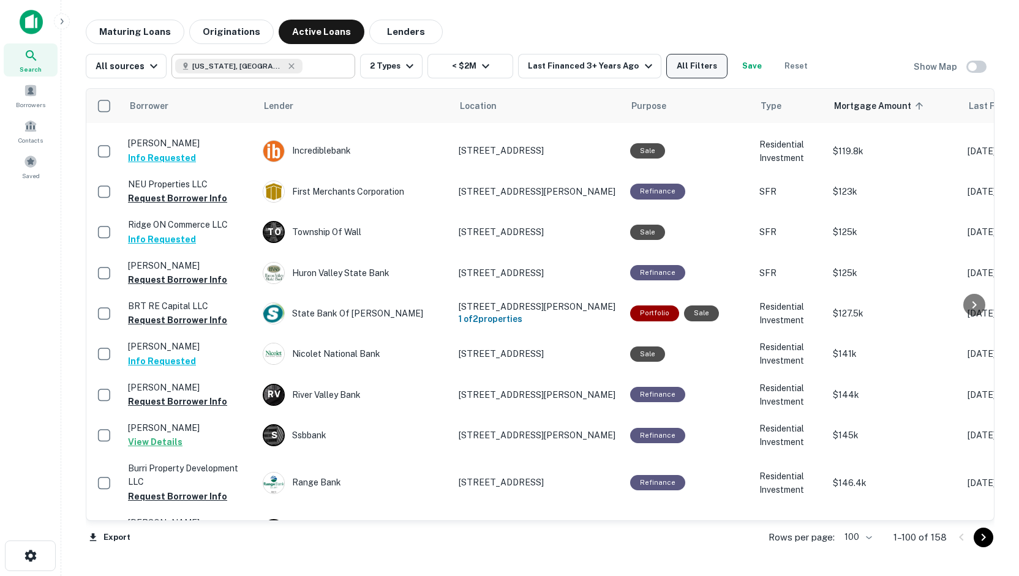
click at [687, 69] on button "All Filters" at bounding box center [696, 66] width 61 height 25
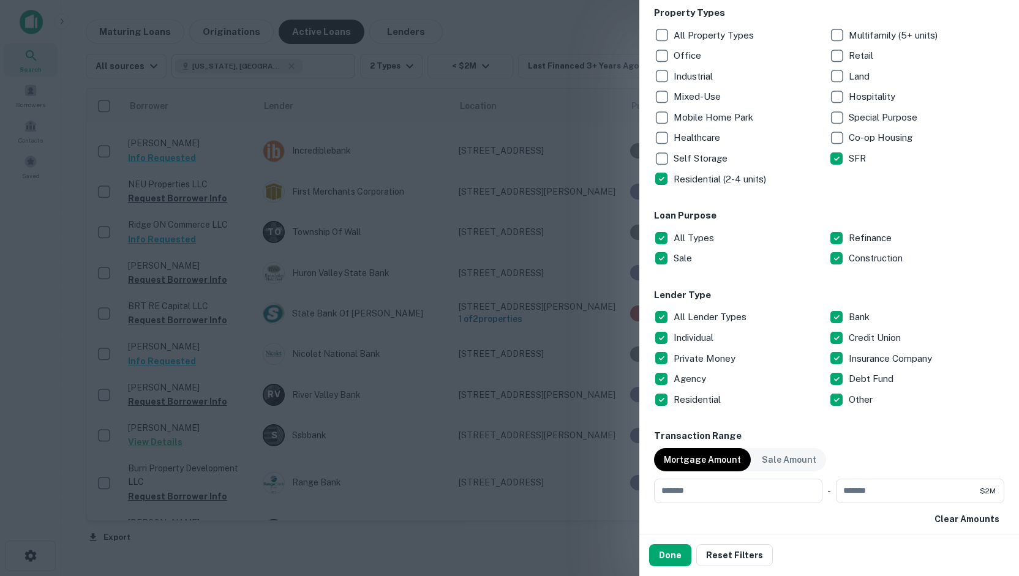
scroll to position [0, 0]
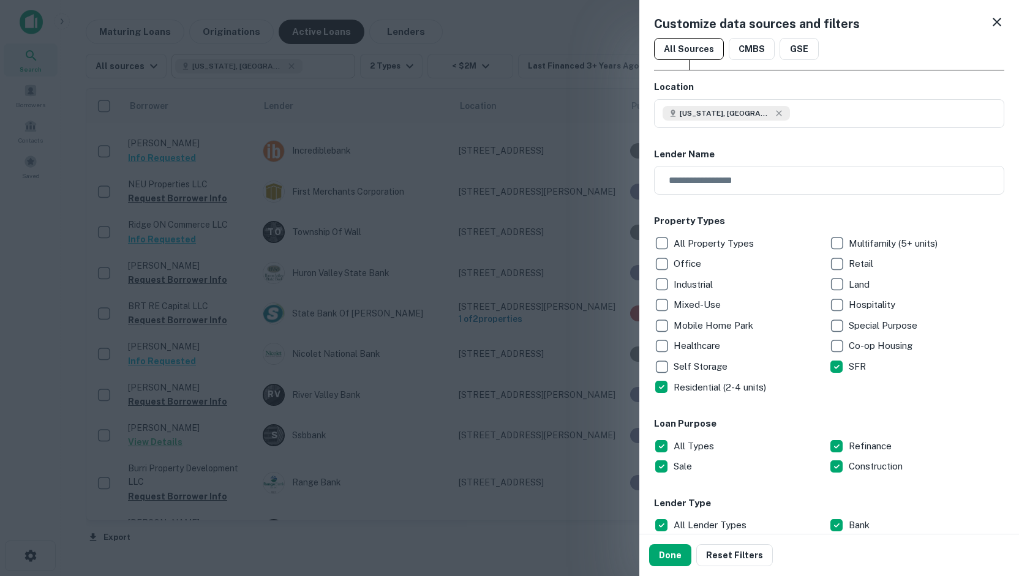
click at [990, 24] on icon at bounding box center [997, 22] width 15 height 15
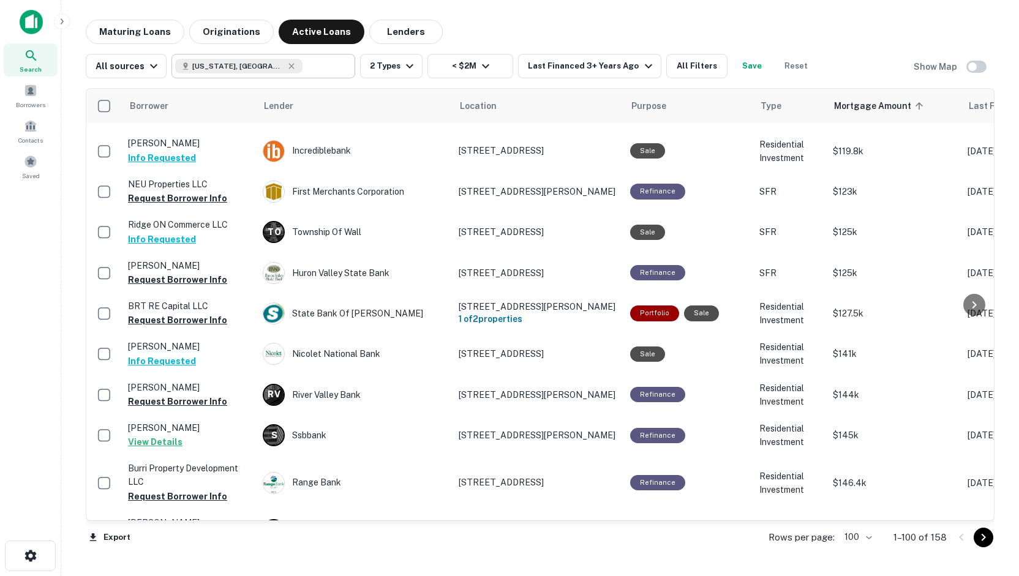
click at [222, 576] on main "Maturing Loans Originations Active Loans Lenders All sources [US_STATE], [GEOGR…" at bounding box center [540, 288] width 958 height 576
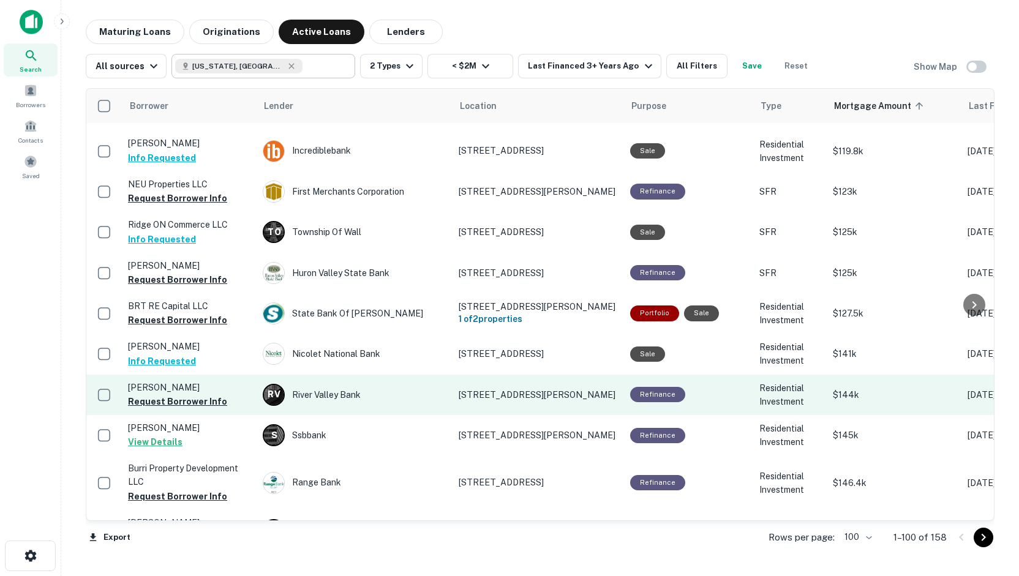
scroll to position [1065, 0]
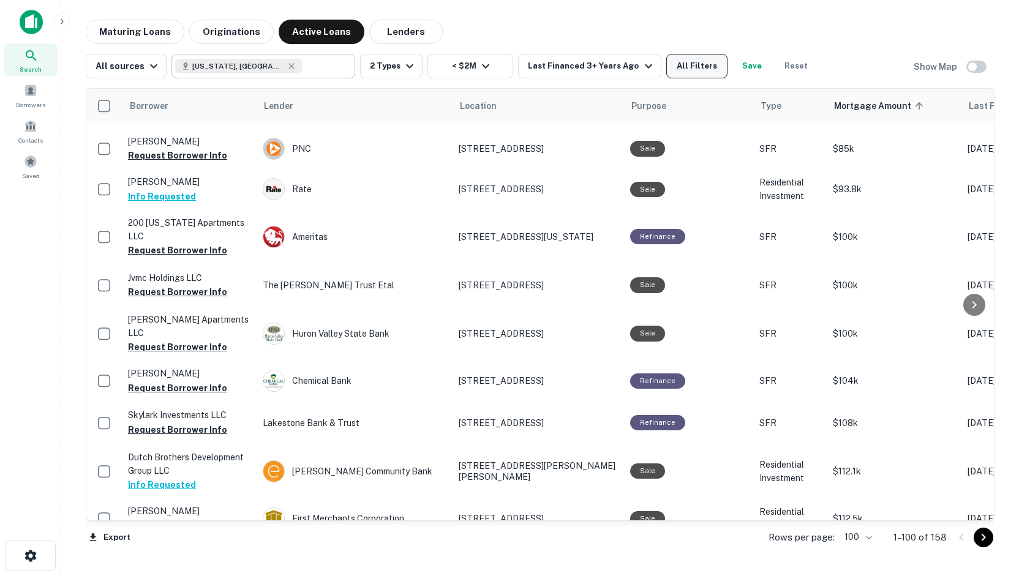
click at [688, 55] on button "All Filters" at bounding box center [696, 66] width 61 height 25
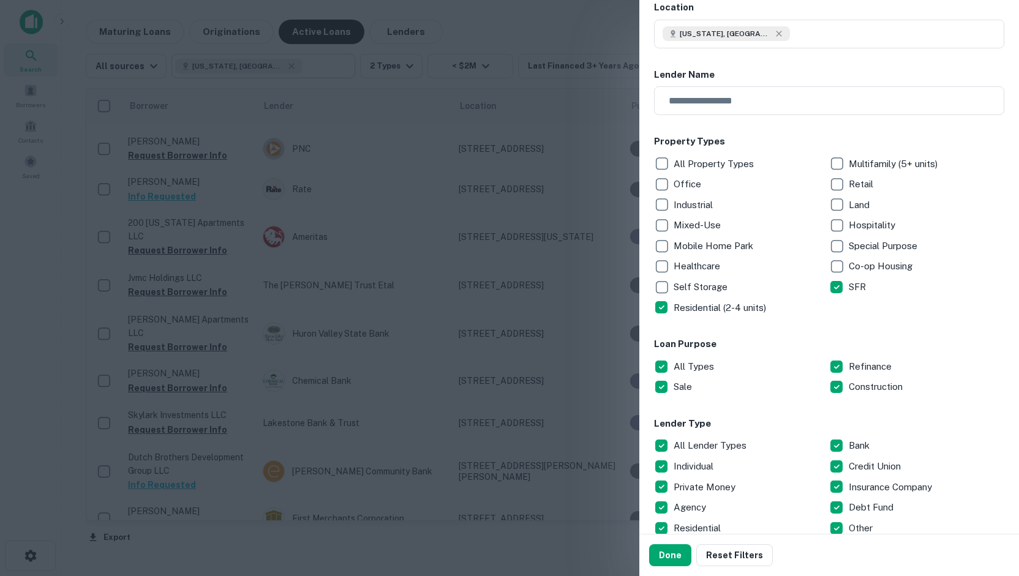
scroll to position [0, 0]
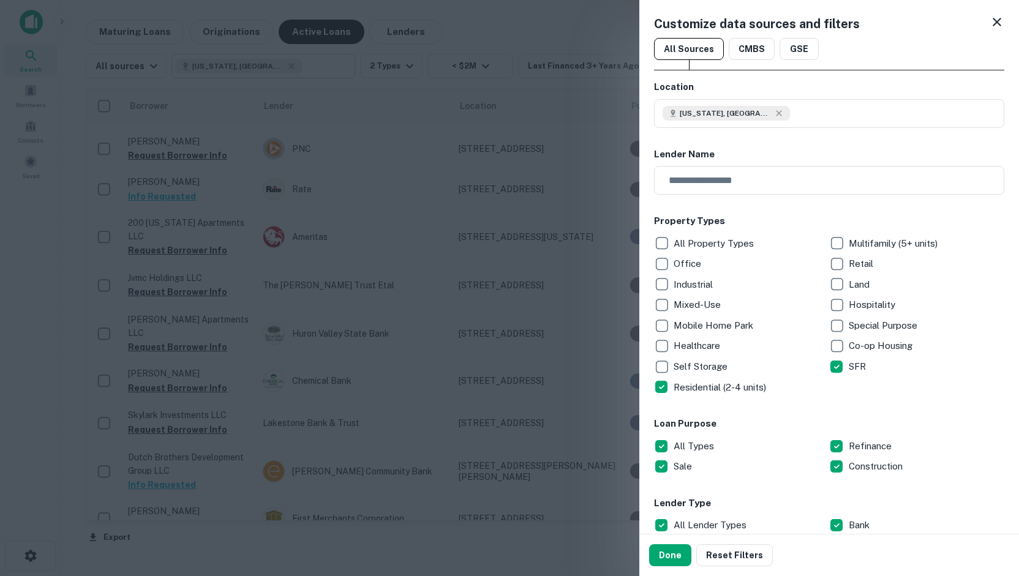
click at [541, 18] on div at bounding box center [509, 288] width 1019 height 576
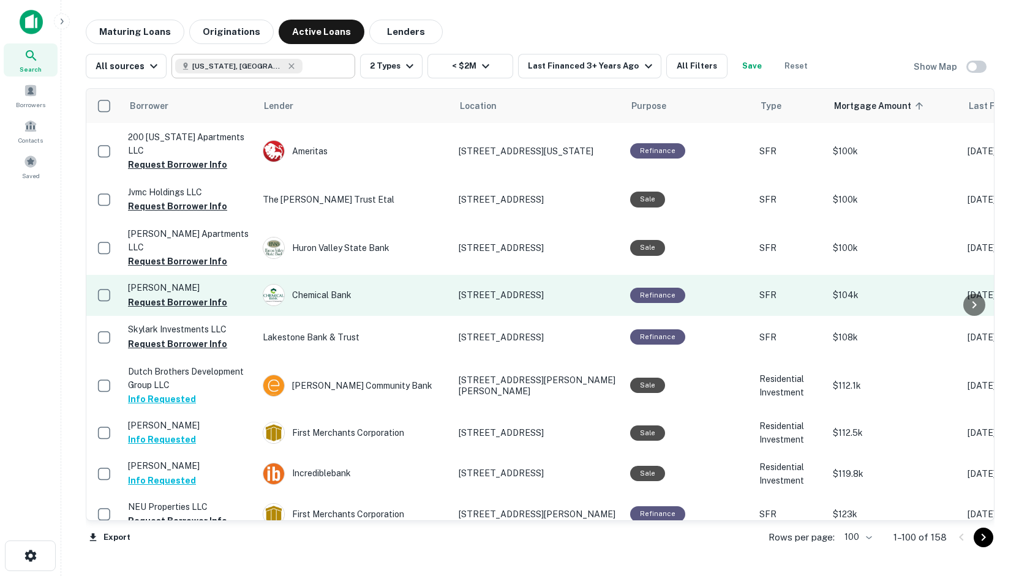
scroll to position [1228, 0]
